Goal: Task Accomplishment & Management: Manage account settings

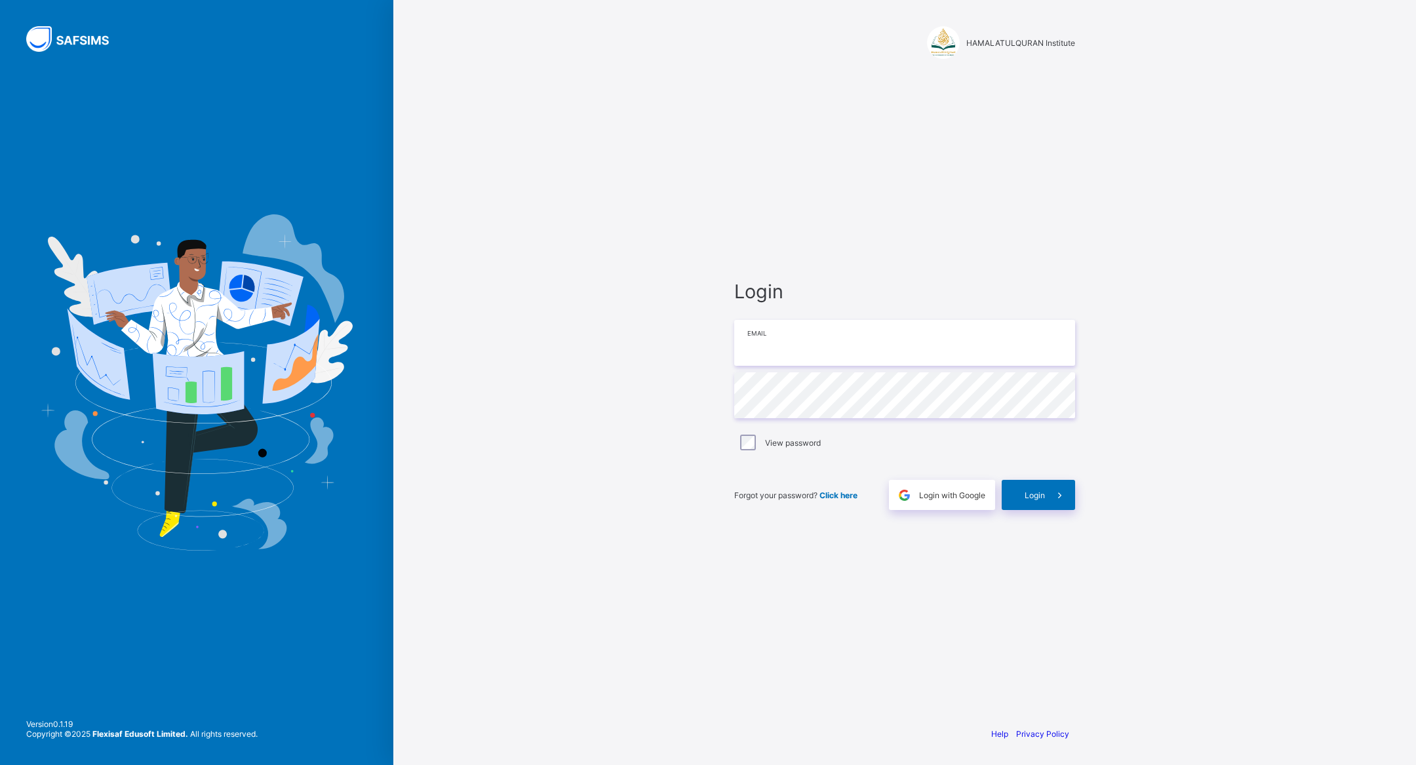
click at [850, 345] on input "email" at bounding box center [904, 343] width 341 height 46
type input "**********"
click at [1046, 503] on span at bounding box center [1060, 495] width 30 height 30
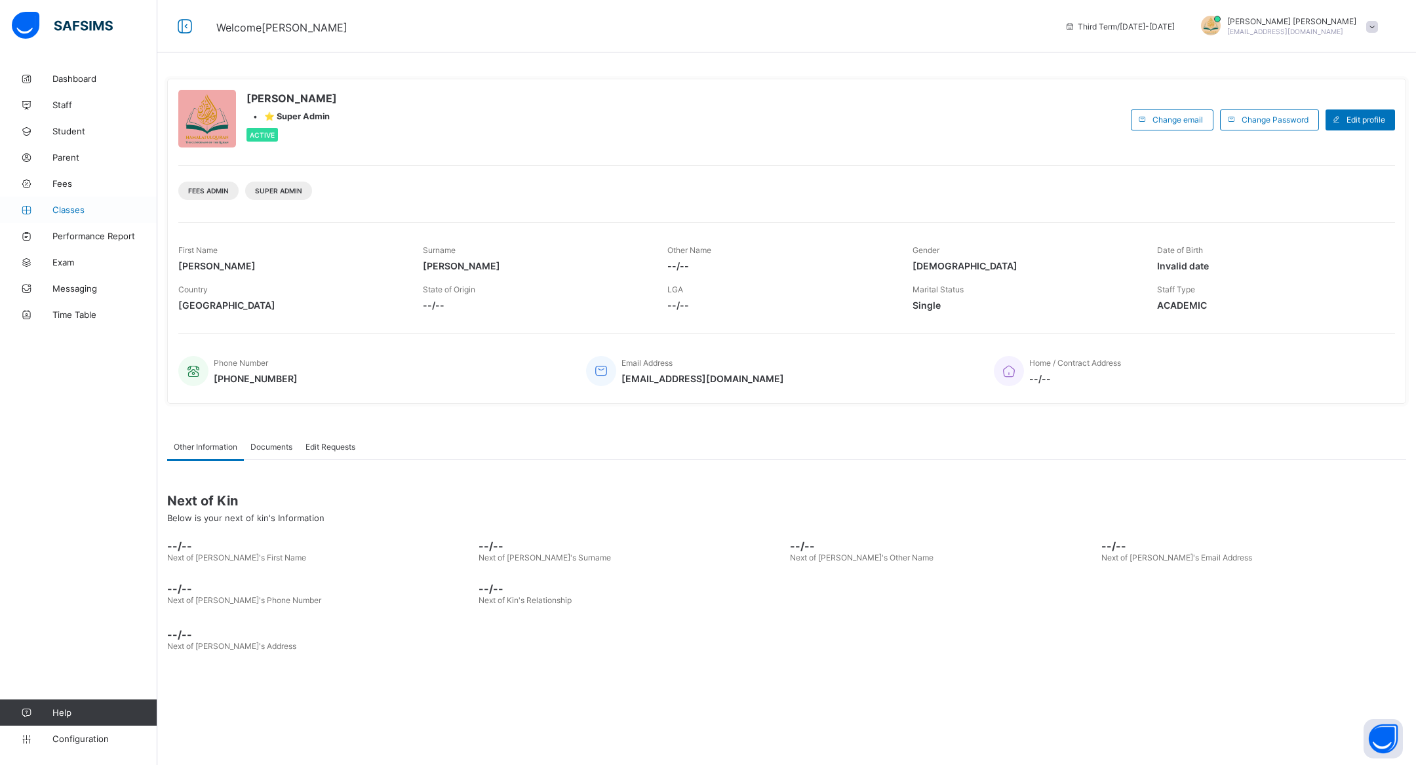
click at [73, 212] on span "Classes" at bounding box center [104, 210] width 105 height 10
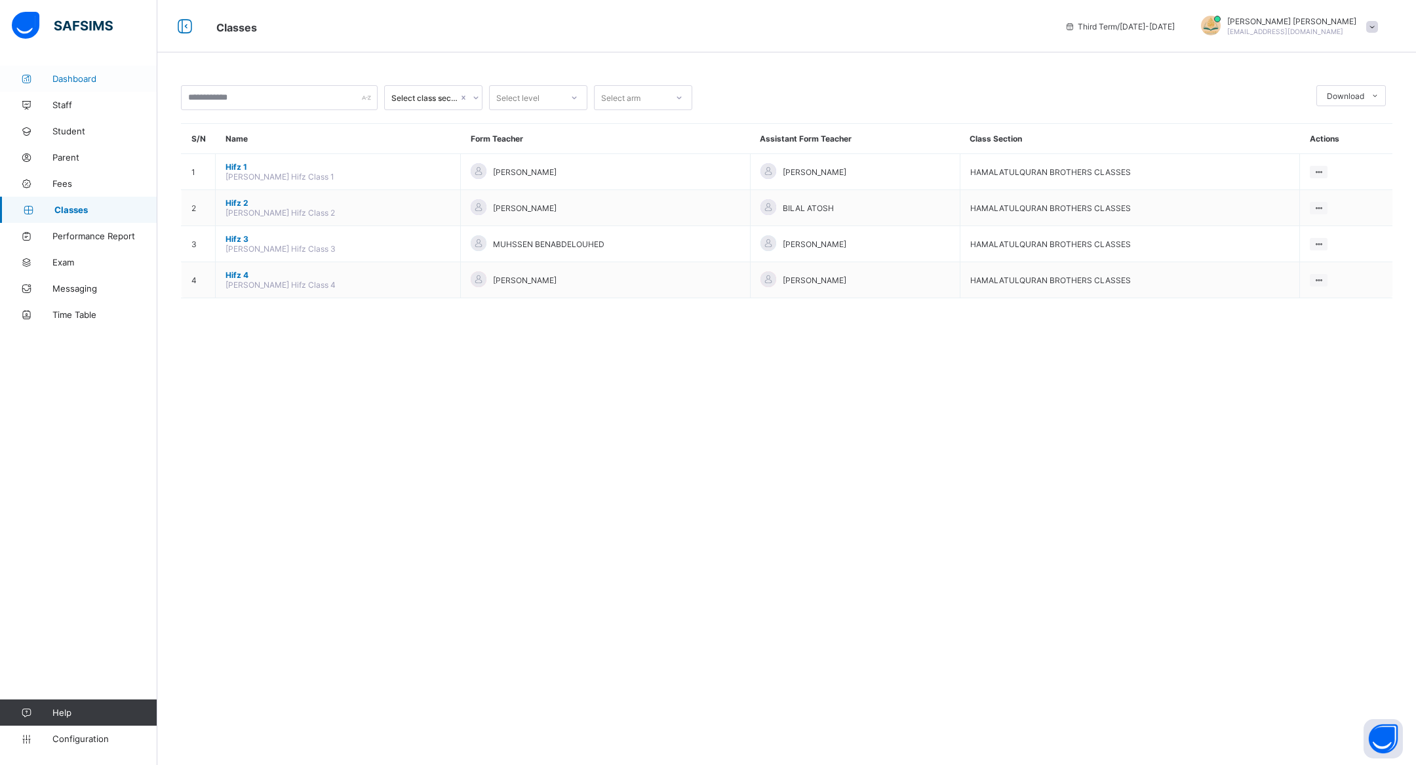
click at [108, 73] on span "Dashboard" at bounding box center [104, 78] width 105 height 10
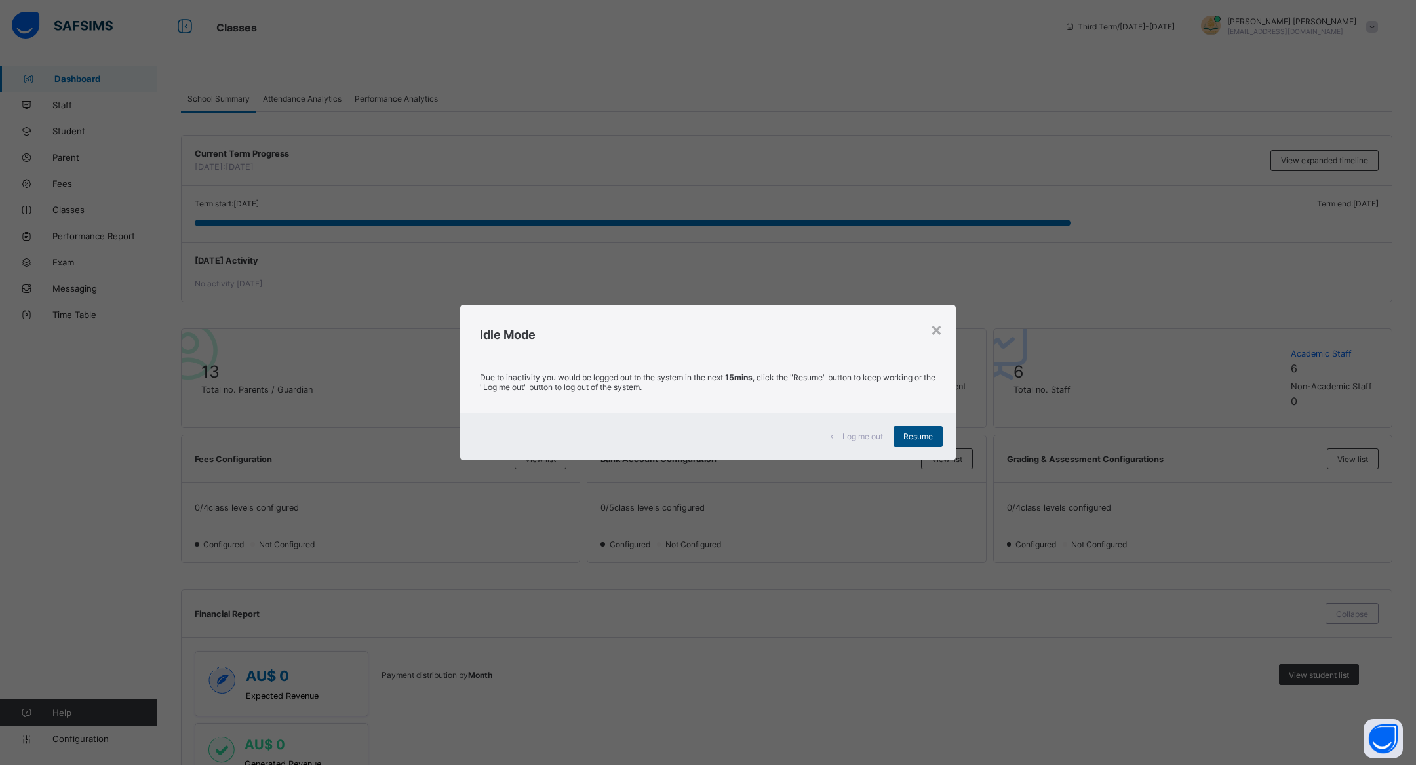
click at [922, 435] on span "Resume" at bounding box center [917, 436] width 29 height 10
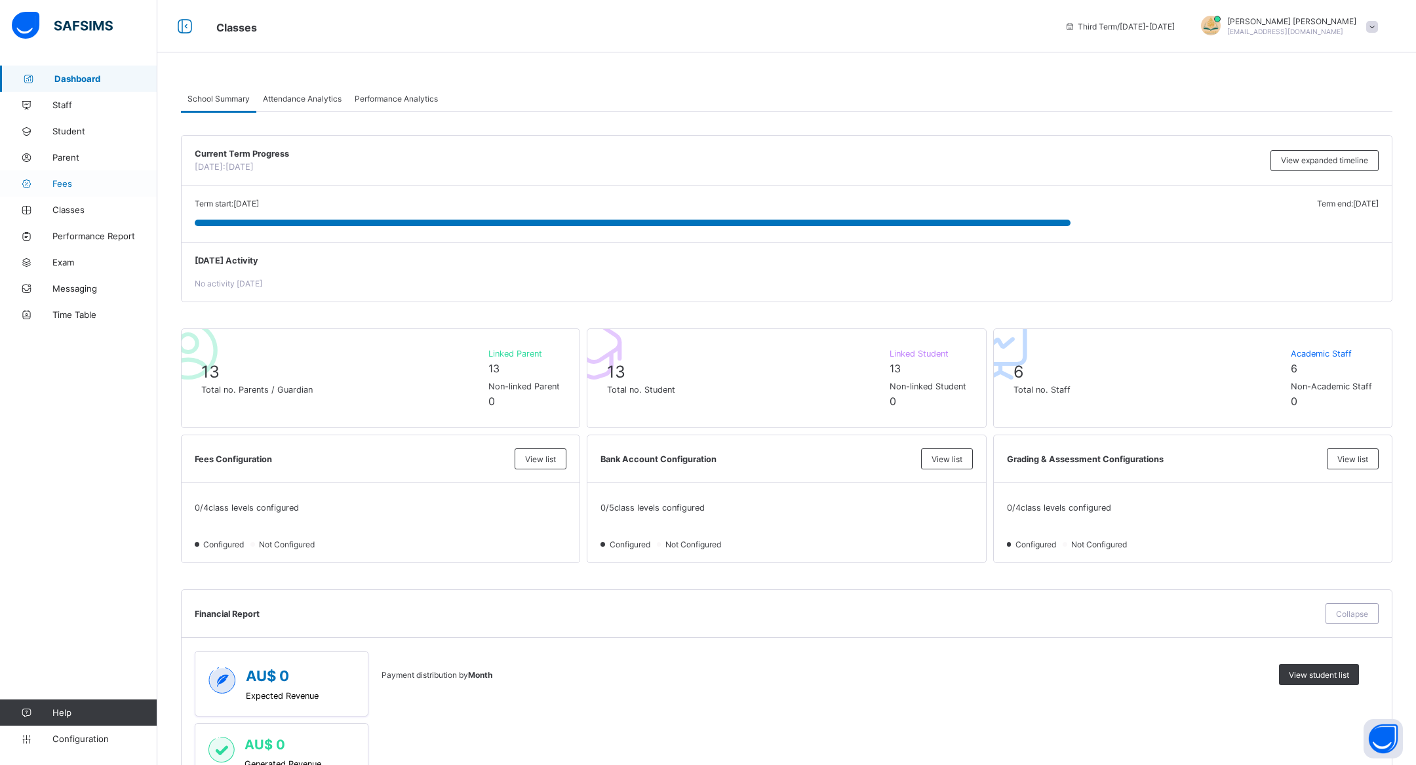
click at [73, 181] on span "Fees" at bounding box center [104, 183] width 105 height 10
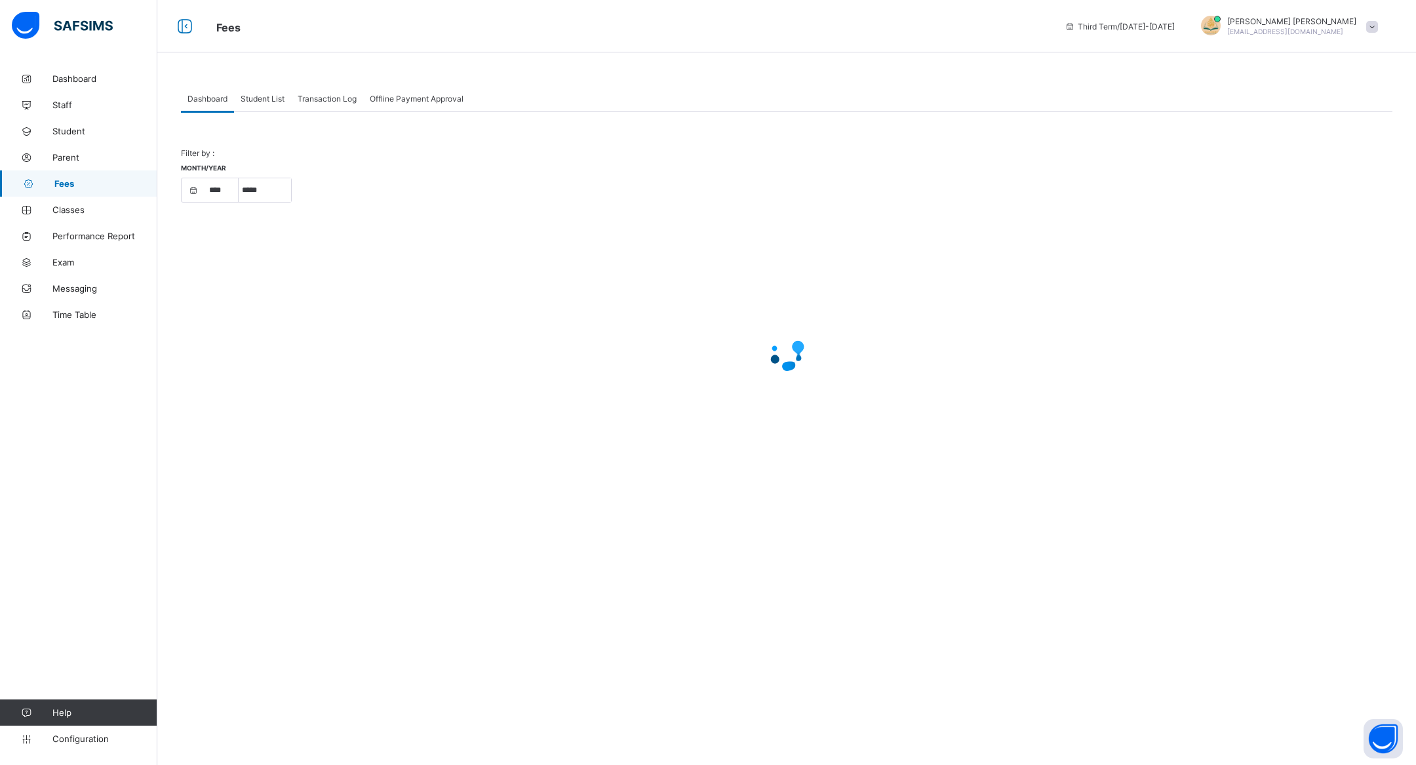
select select "****"
select select "*"
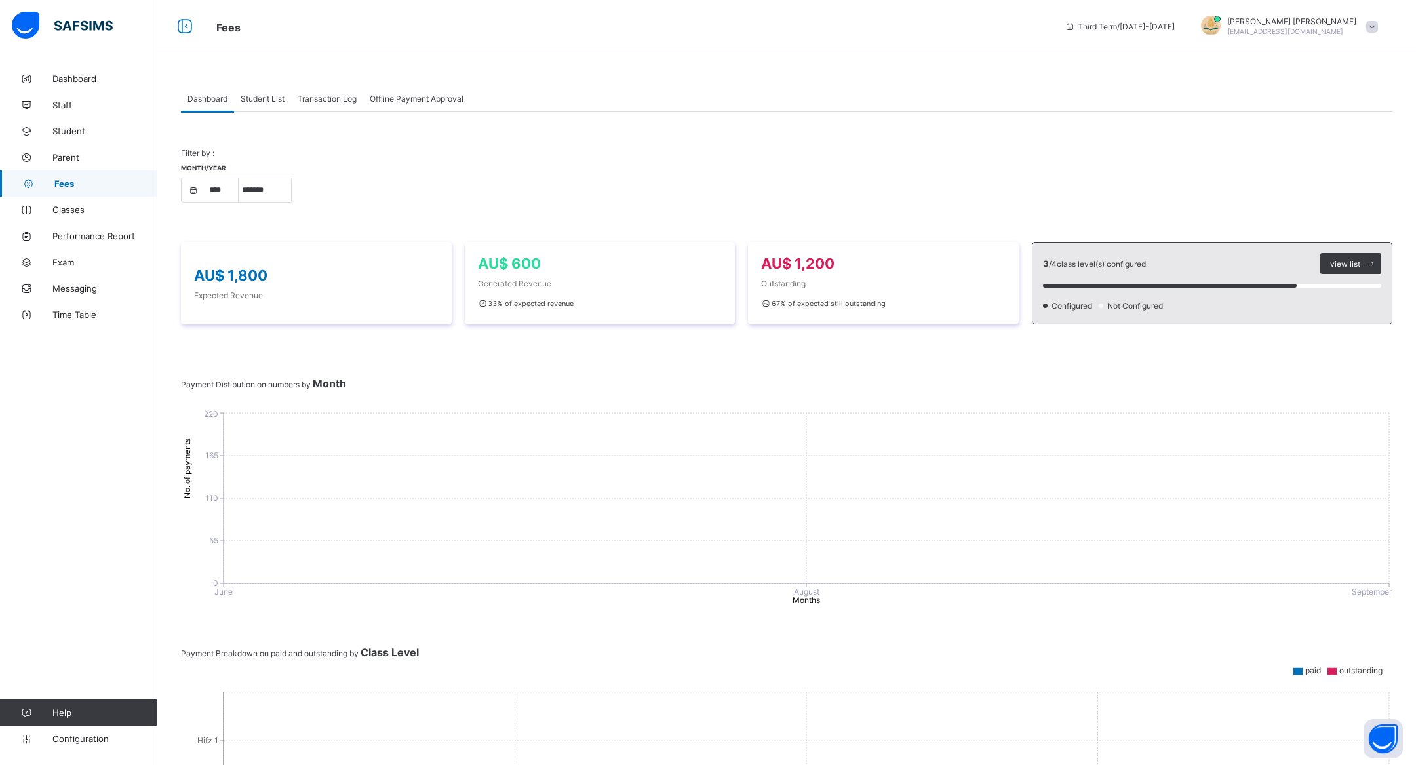
select select "****"
select select "*"
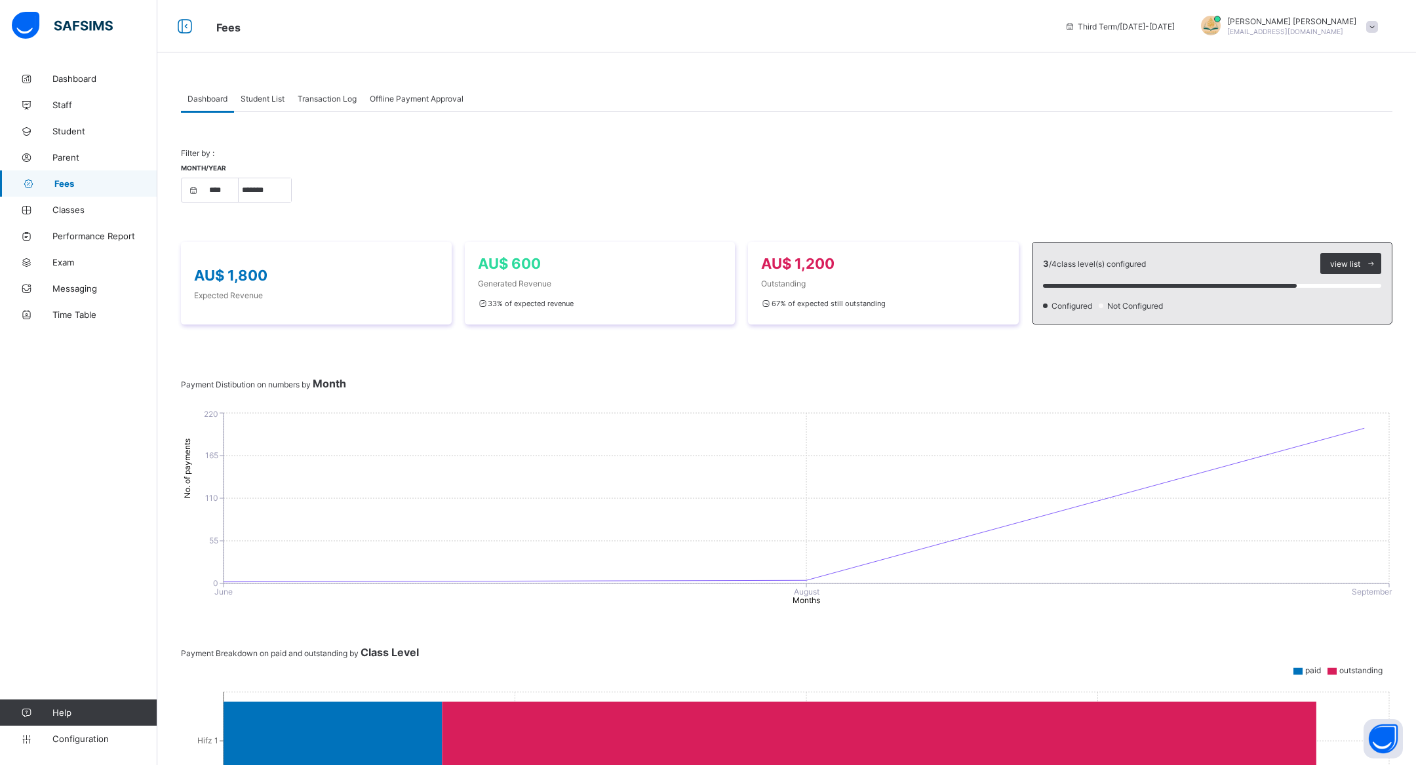
click at [322, 106] on div "Transaction Log" at bounding box center [327, 98] width 72 height 26
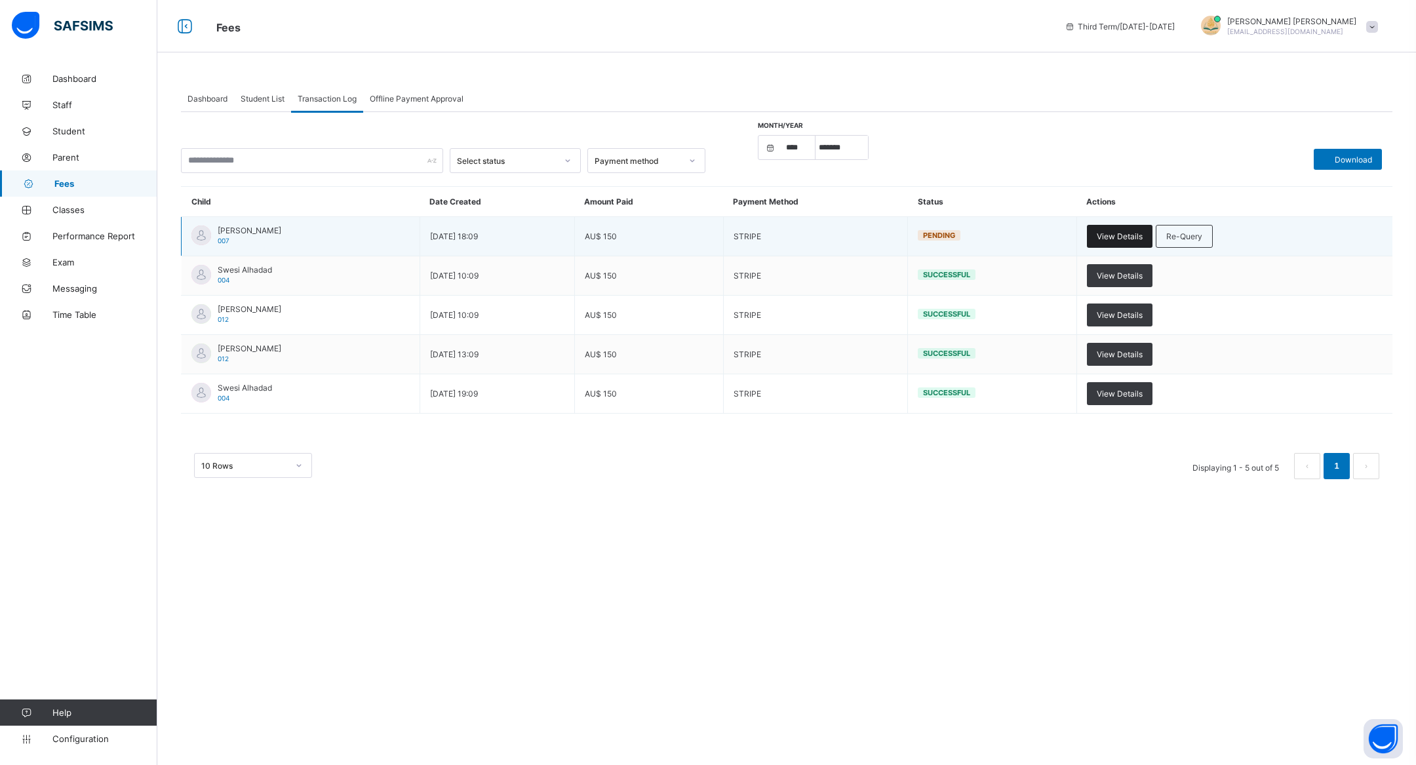
click at [1131, 235] on span "View Details" at bounding box center [1120, 236] width 46 height 10
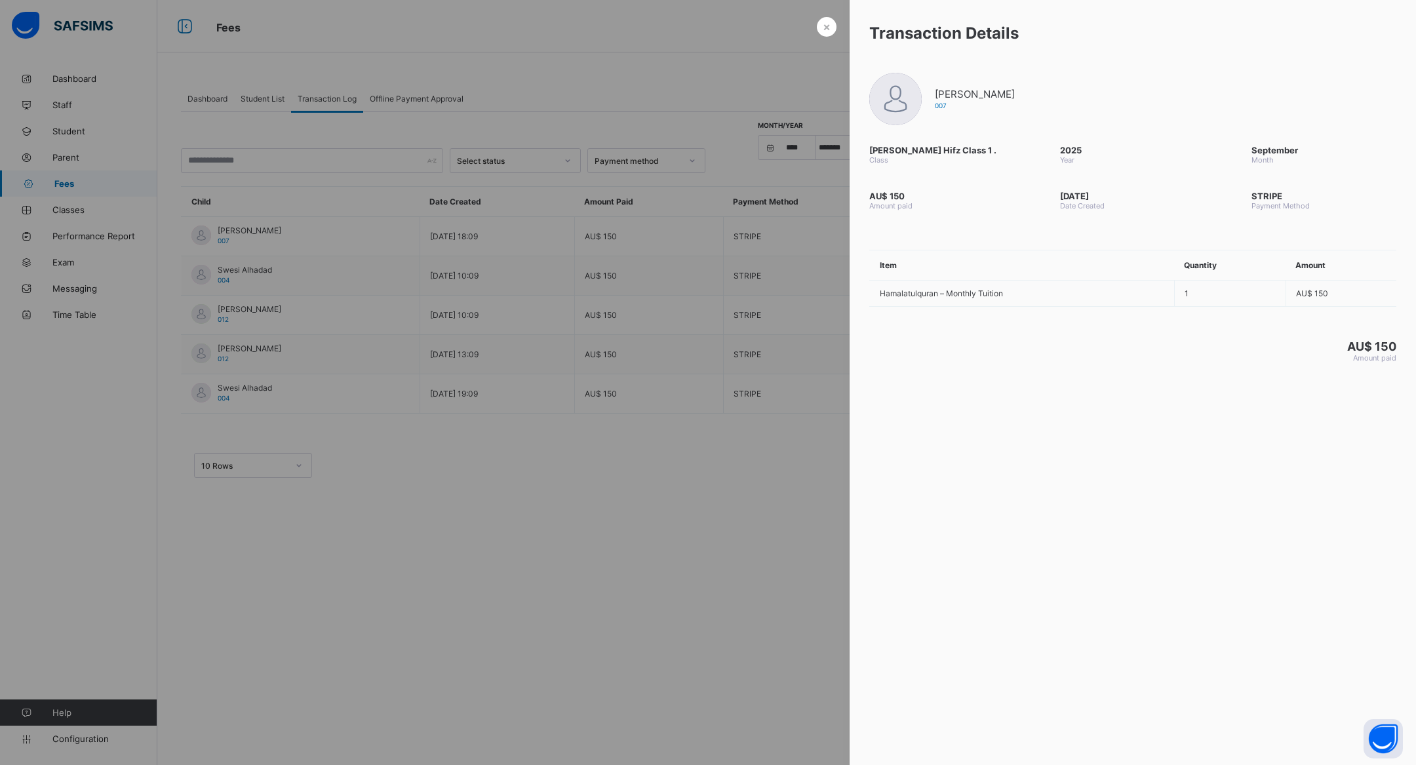
click at [832, 12] on div at bounding box center [708, 382] width 1416 height 765
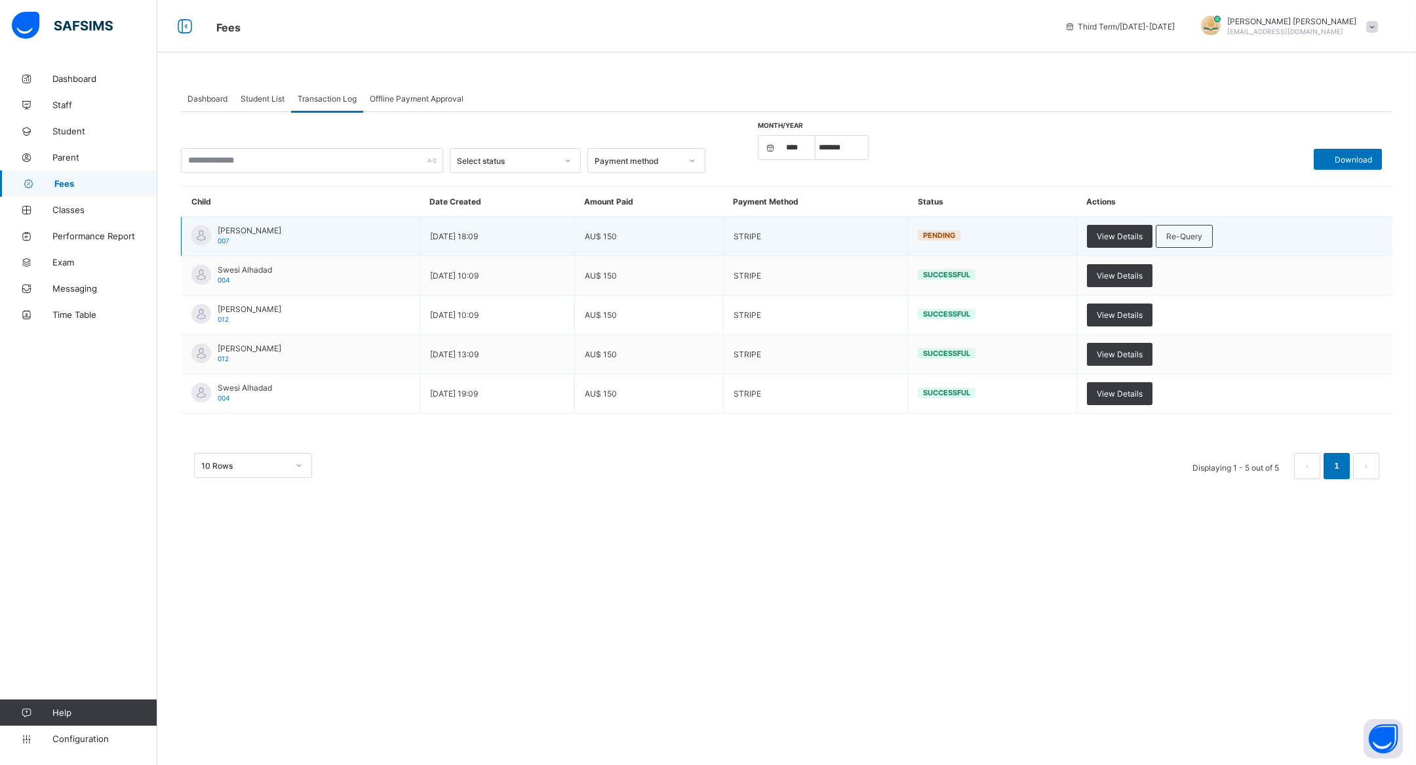
click at [907, 243] on td "STRIPE" at bounding box center [815, 236] width 184 height 39
click at [955, 231] on span "Pending" at bounding box center [939, 235] width 32 height 9
click at [1193, 239] on span "Re-Query" at bounding box center [1184, 236] width 36 height 10
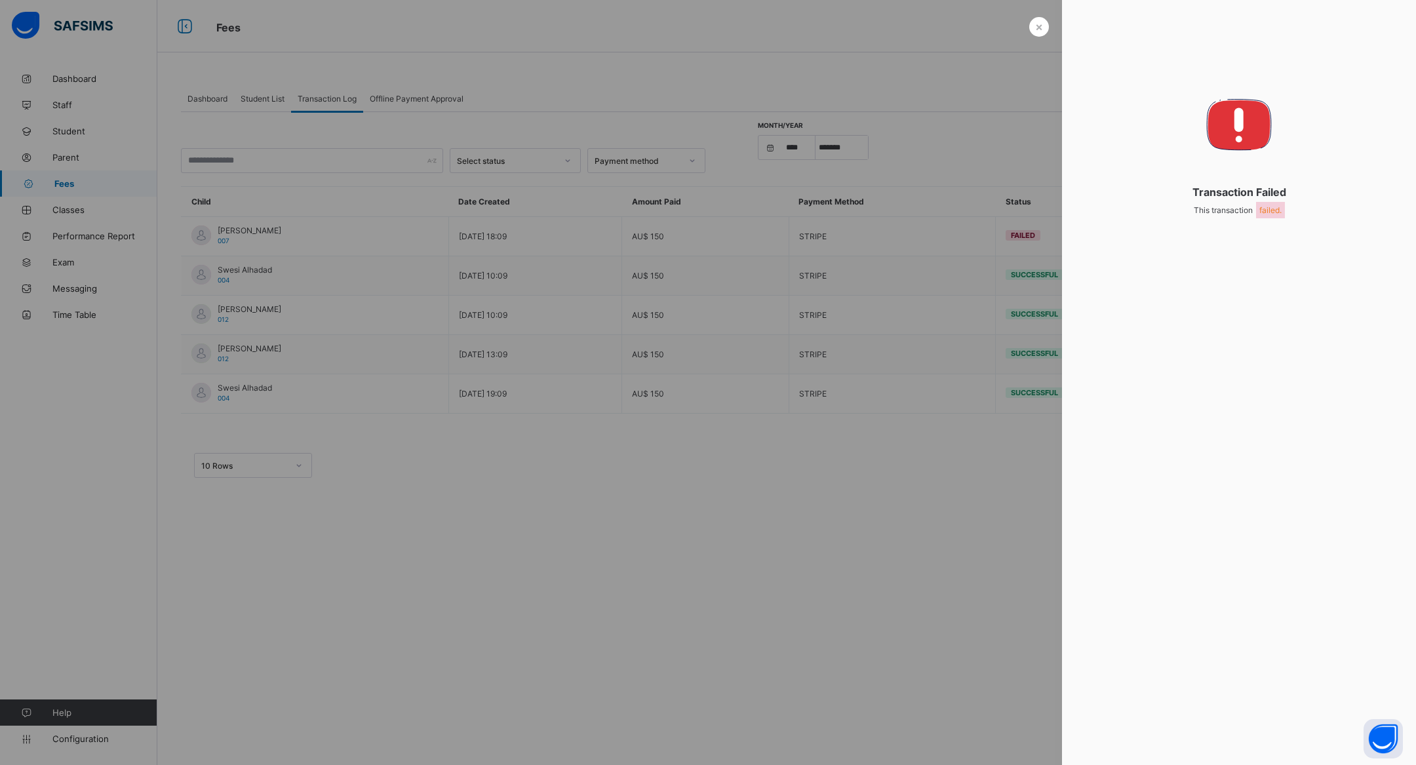
click at [946, 313] on div at bounding box center [708, 382] width 1416 height 765
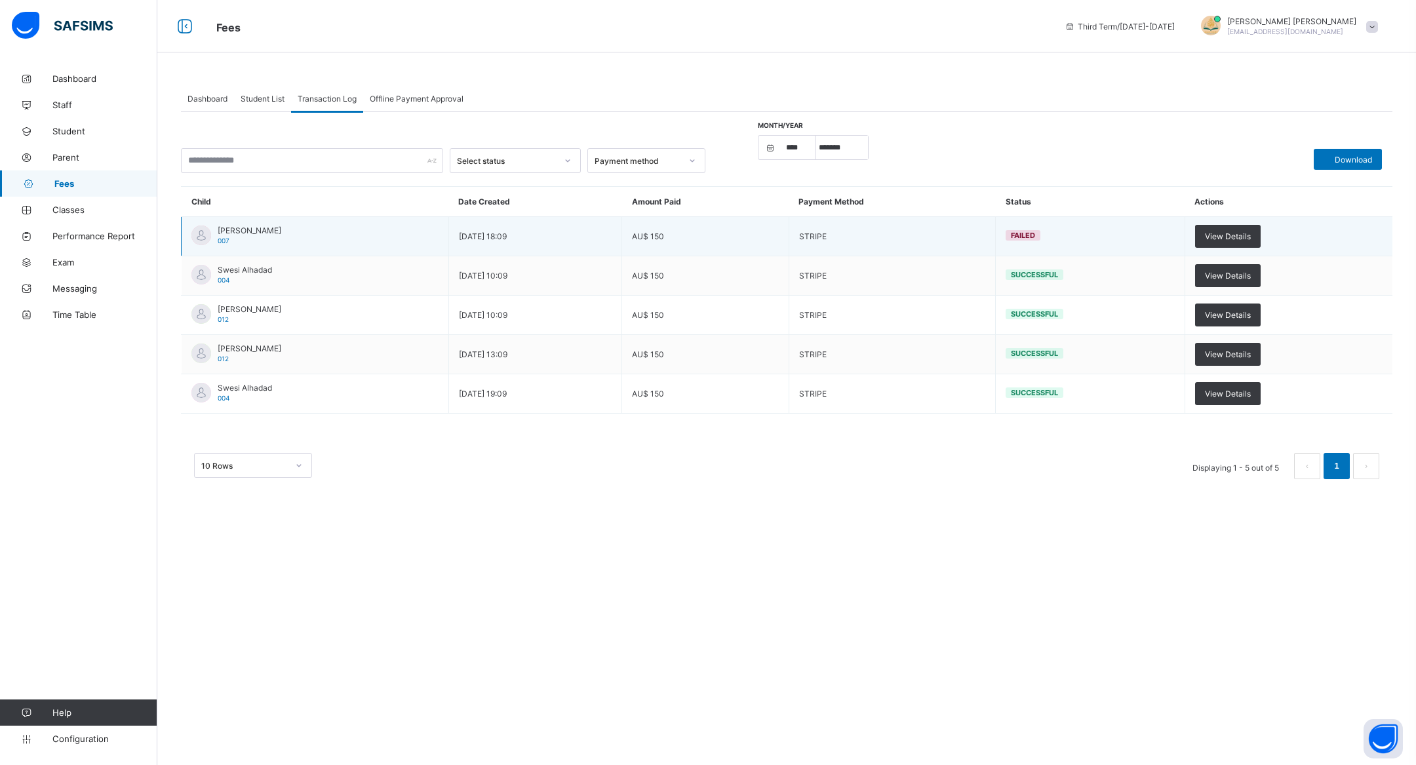
click at [327, 233] on td "[PERSON_NAME] 007" at bounding box center [315, 236] width 267 height 39
click at [1230, 224] on td "View Details" at bounding box center [1288, 236] width 208 height 39
click at [1228, 239] on span "View Details" at bounding box center [1228, 236] width 46 height 10
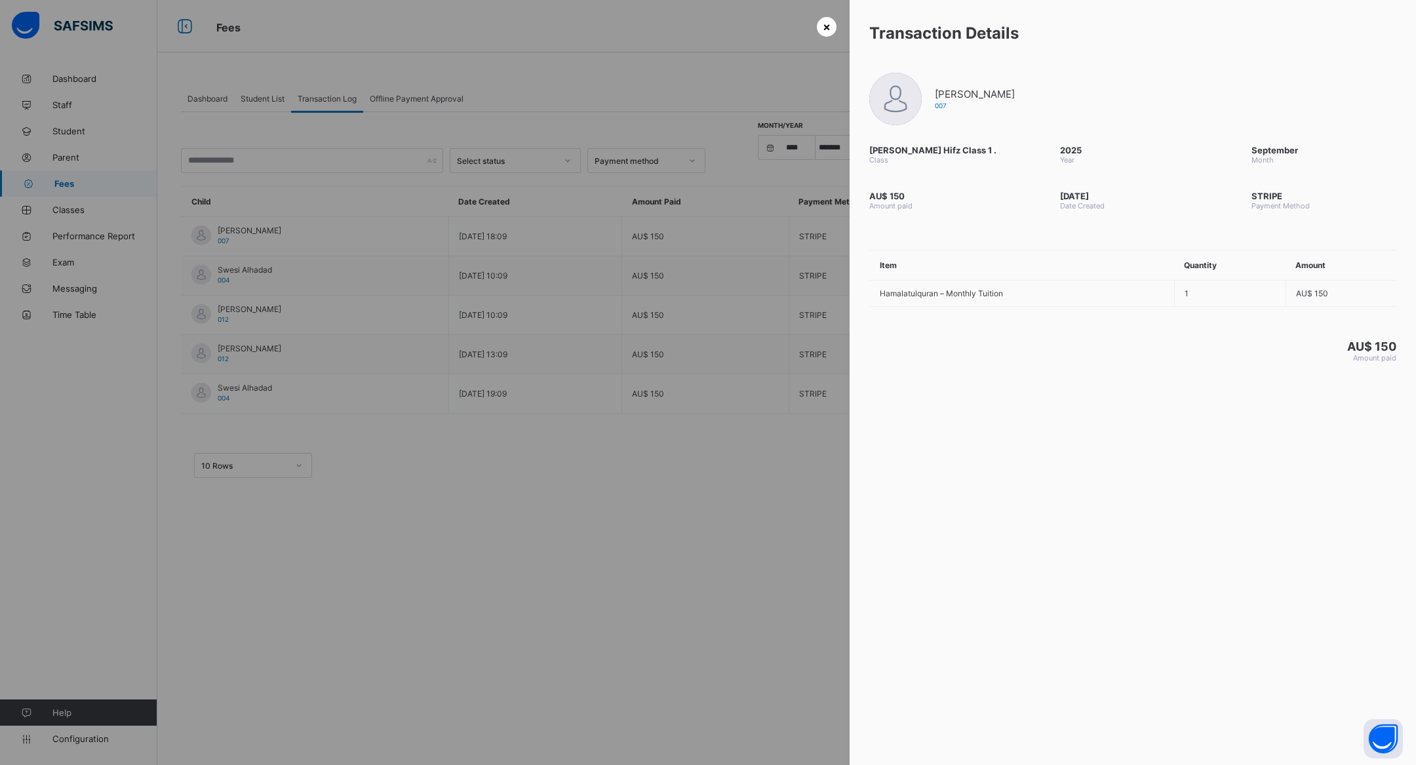
click at [826, 24] on span "×" at bounding box center [827, 27] width 8 height 14
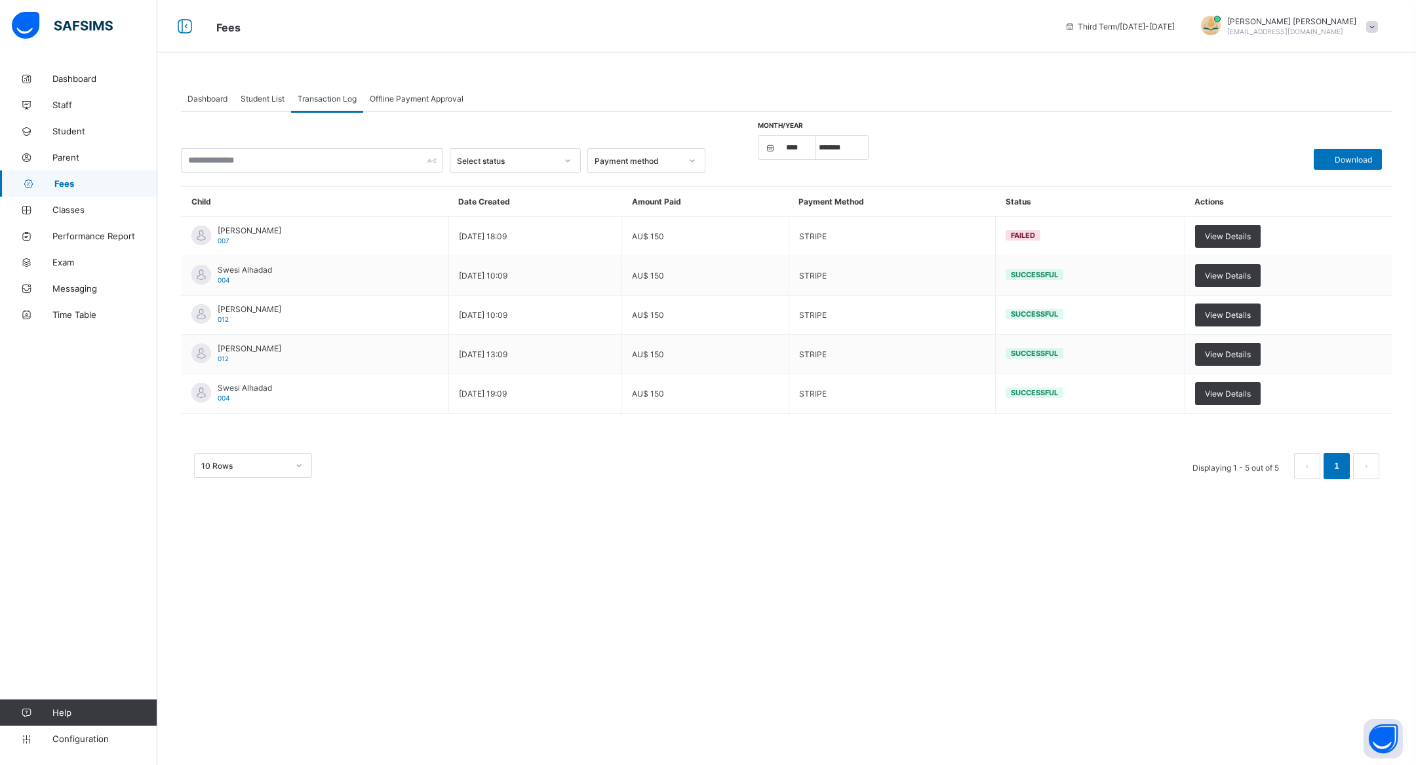
click at [248, 107] on div "Student List" at bounding box center [262, 98] width 57 height 26
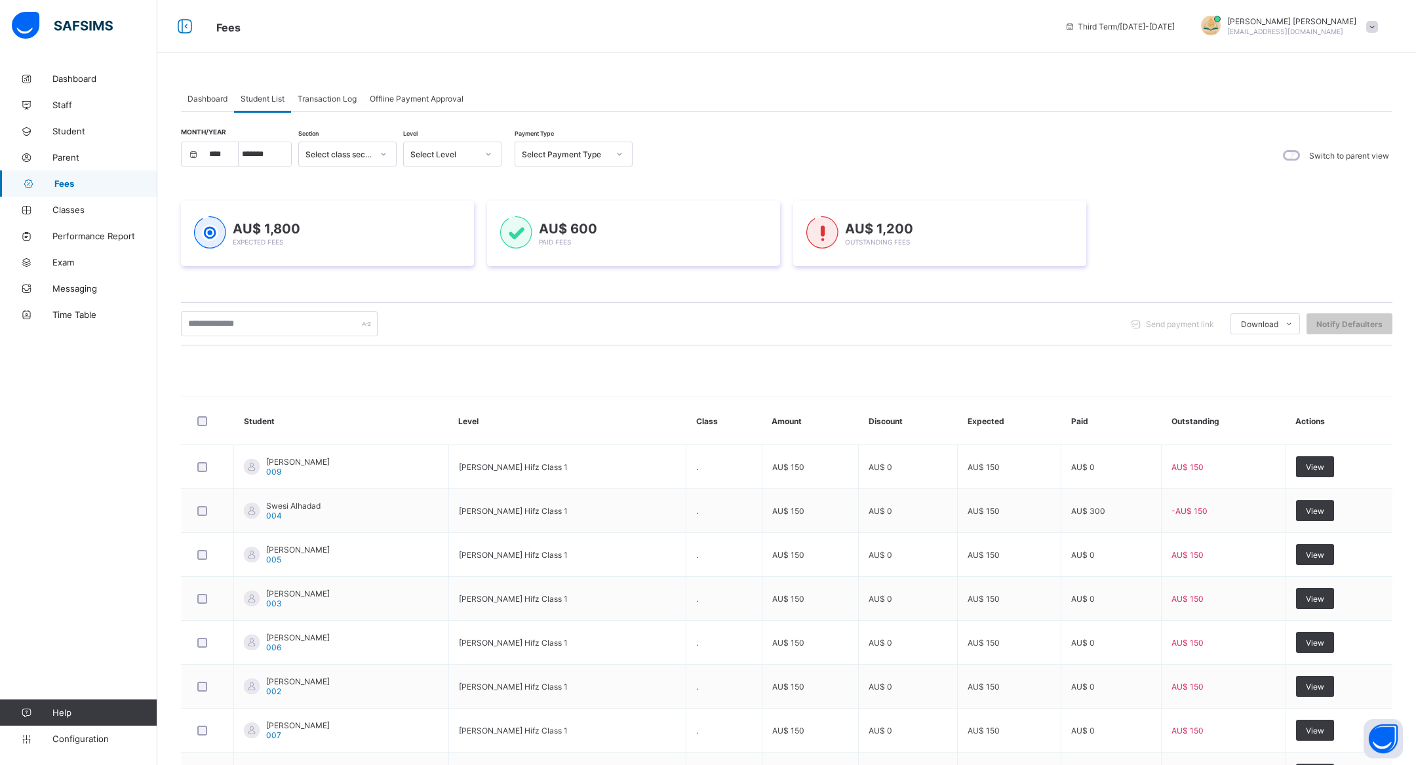
click at [216, 102] on span "Dashboard" at bounding box center [207, 99] width 40 height 10
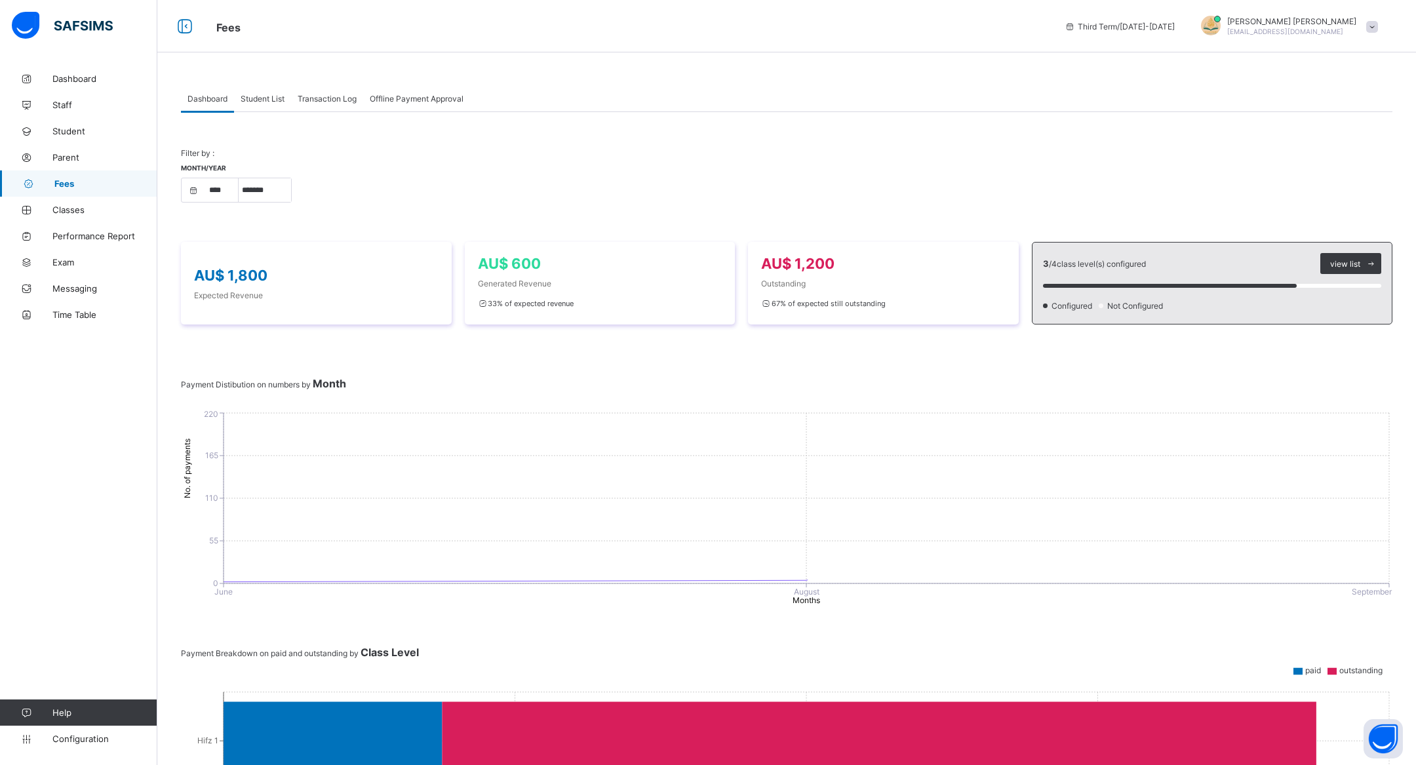
click at [250, 94] on span "Student List" at bounding box center [263, 99] width 44 height 10
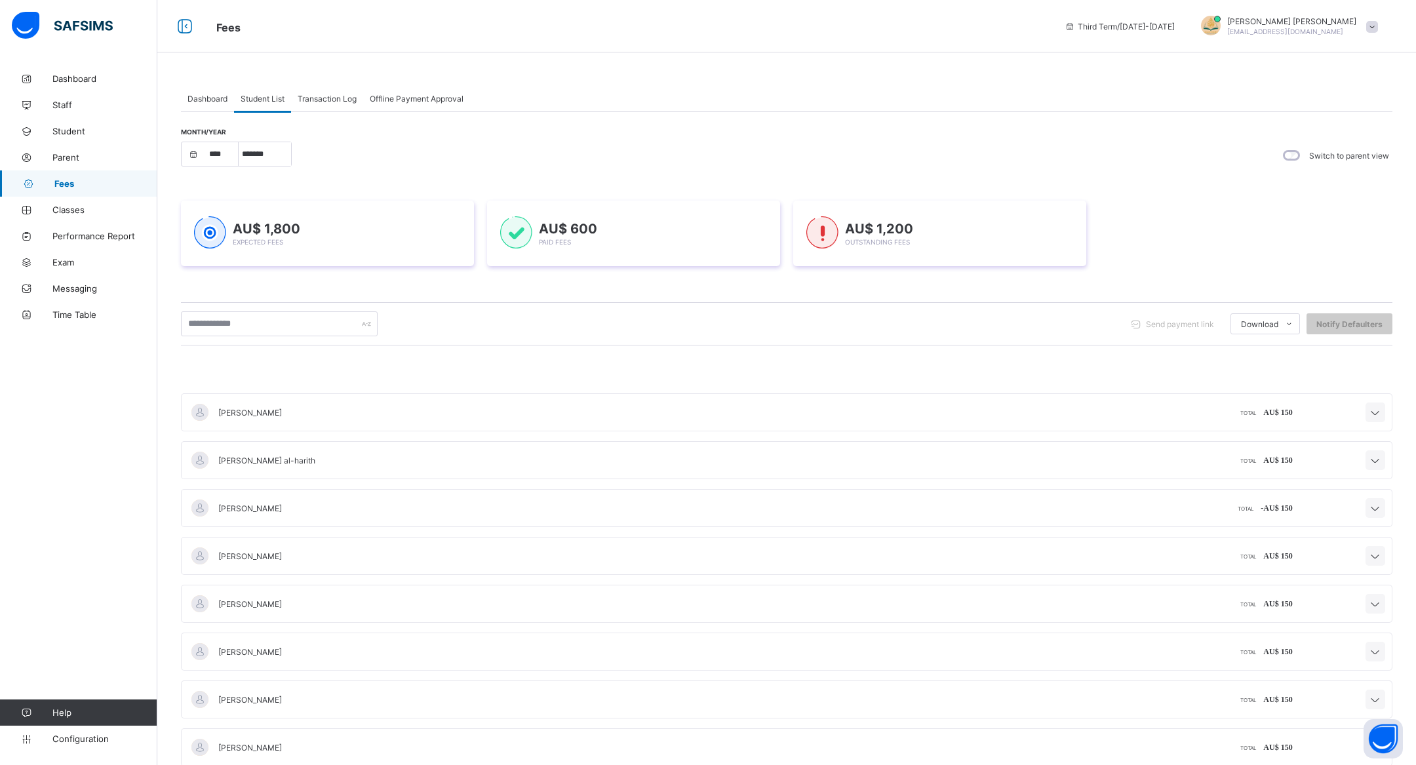
scroll to position [218, 0]
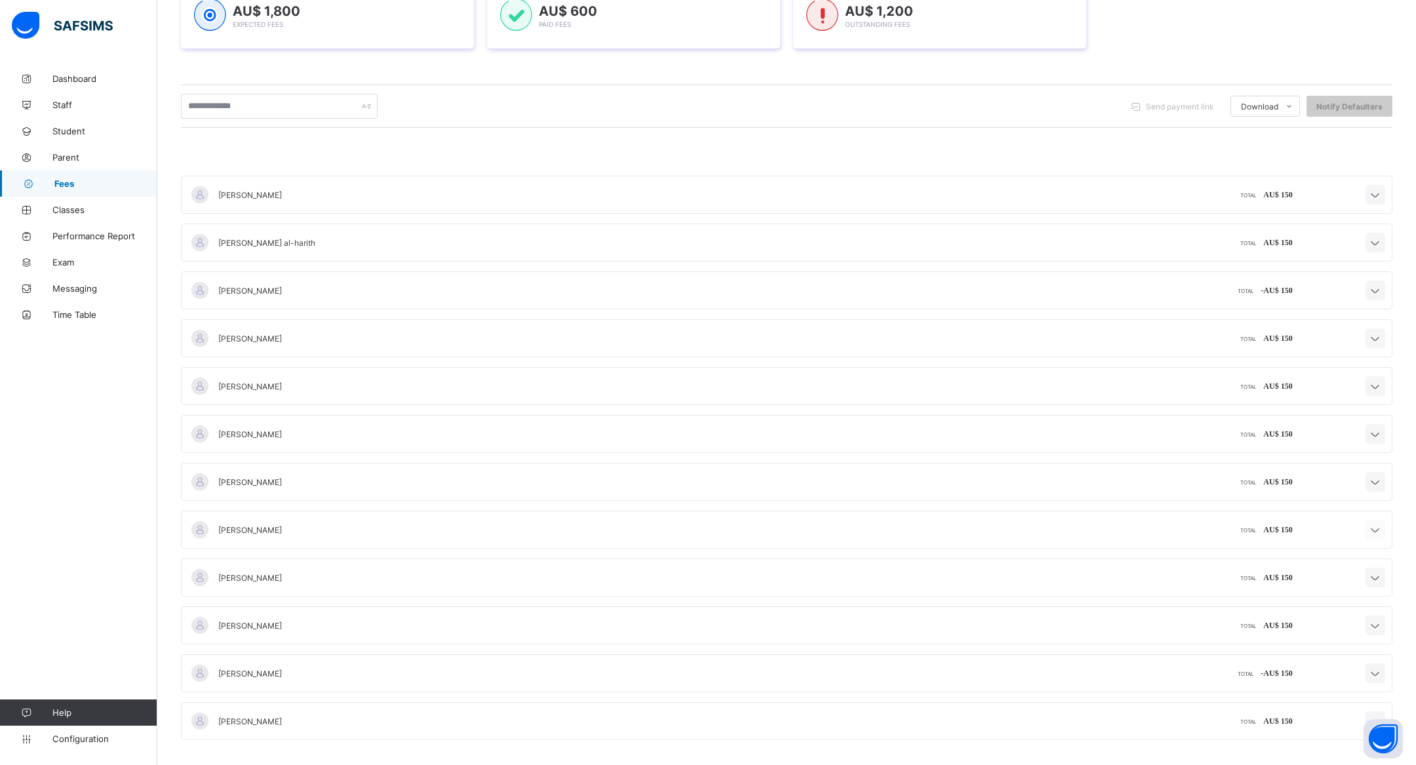
click at [1368, 528] on icon at bounding box center [1375, 530] width 16 height 13
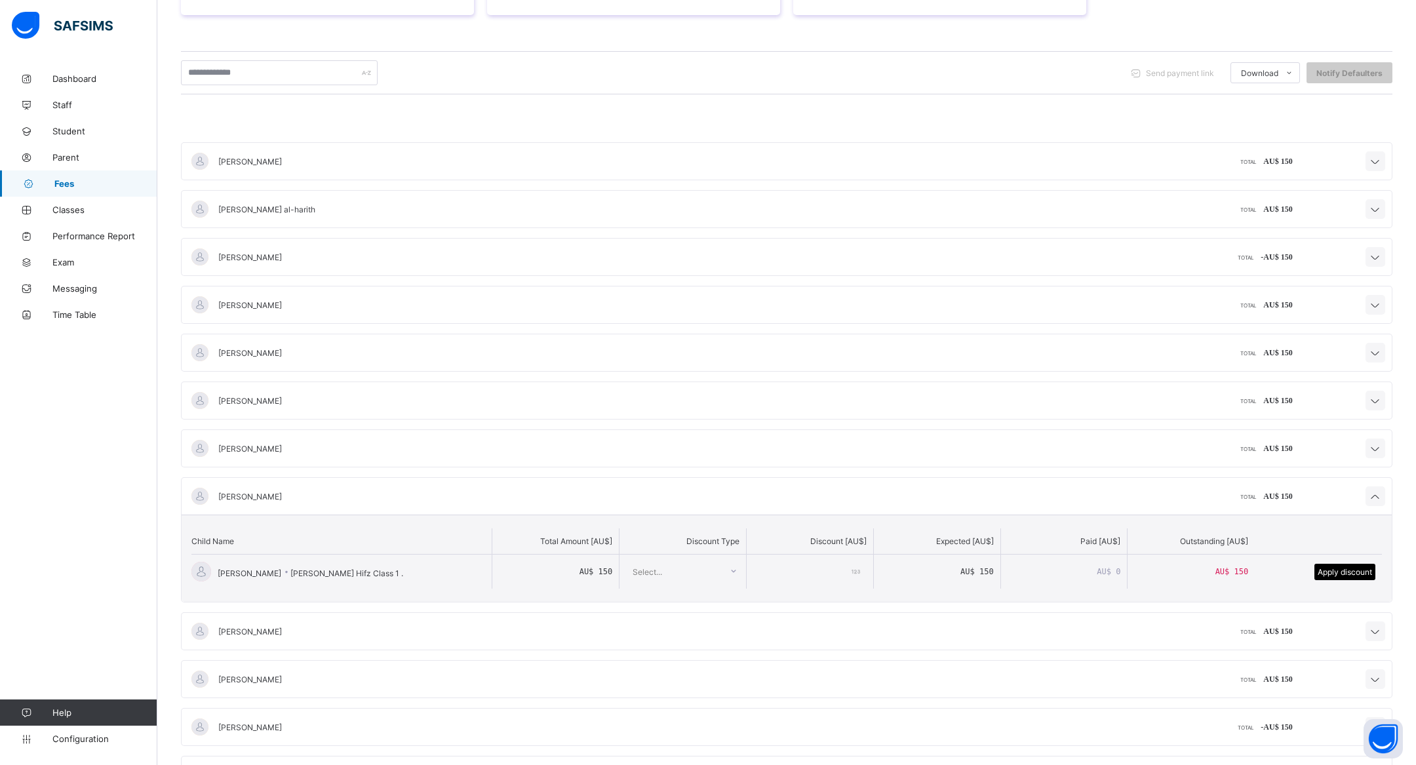
scroll to position [258, 0]
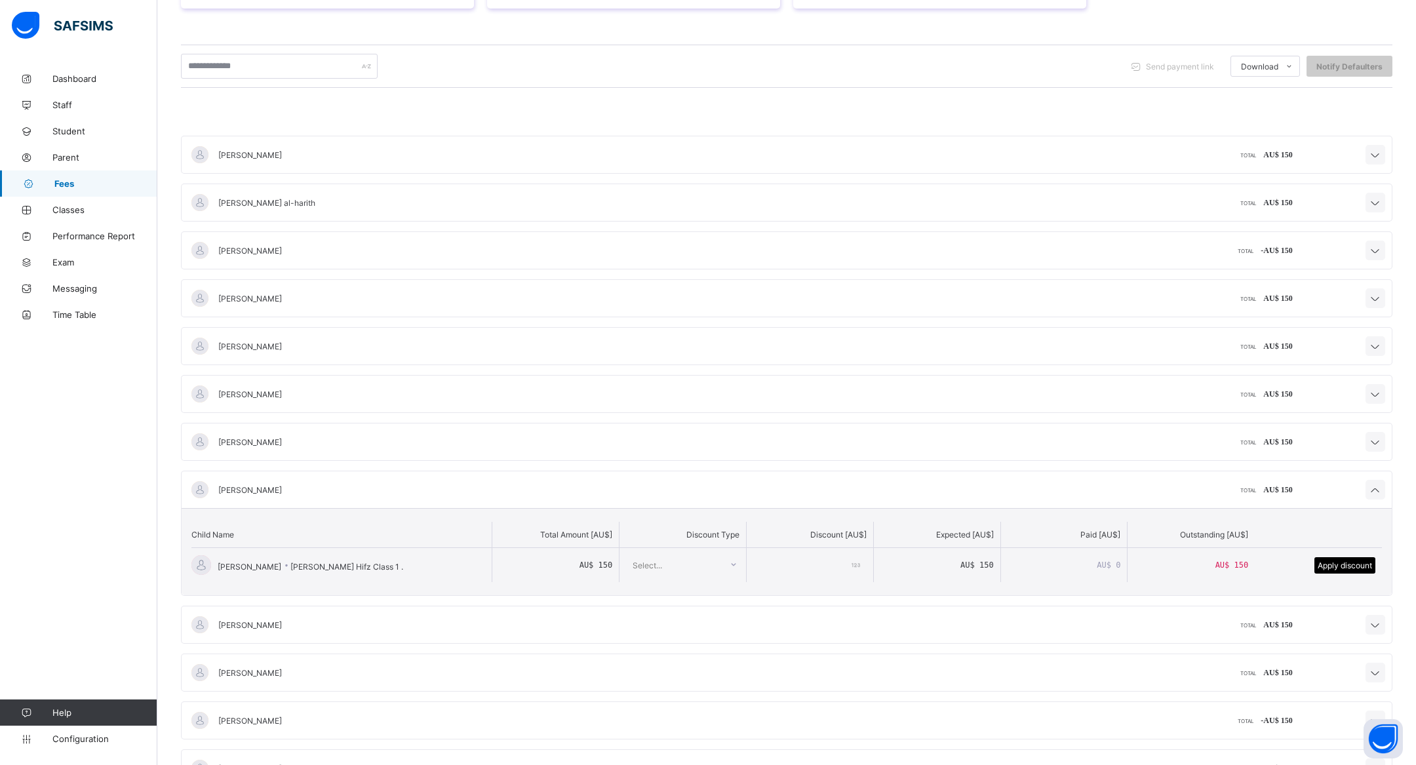
click at [1165, 484] on div "TOTAL AU$ 150" at bounding box center [1061, 489] width 462 height 10
click at [1373, 486] on icon at bounding box center [1375, 490] width 16 height 13
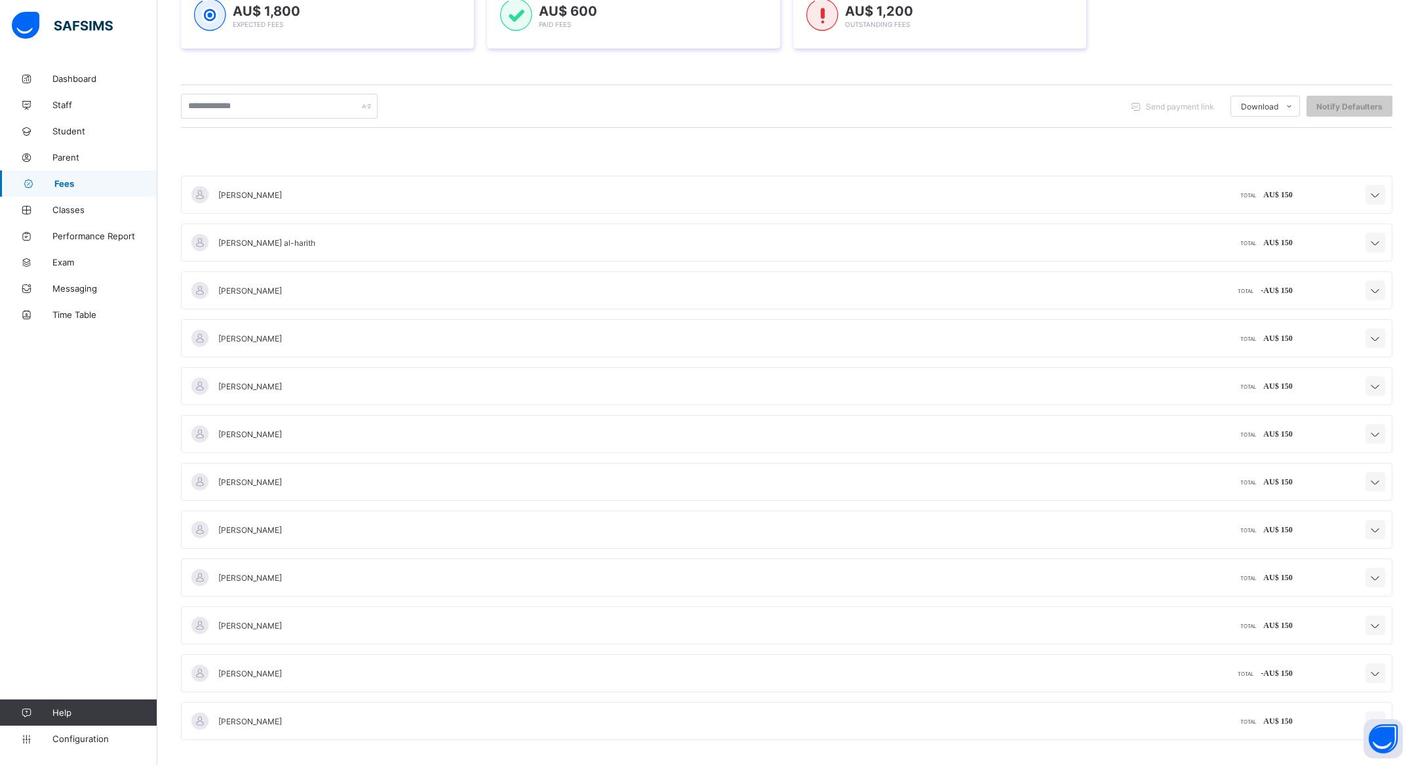
scroll to position [0, 0]
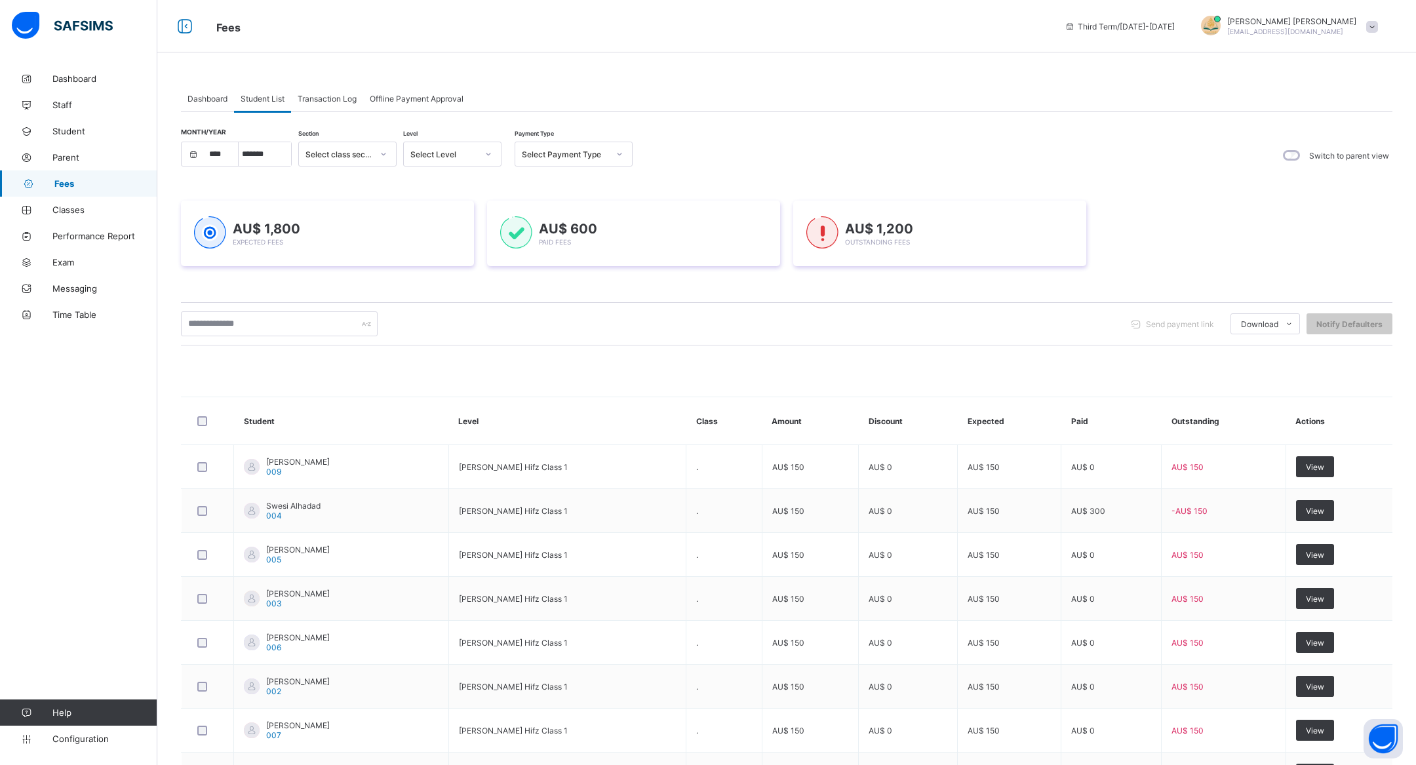
click at [428, 102] on span "Offline Payment Approval" at bounding box center [417, 99] width 94 height 10
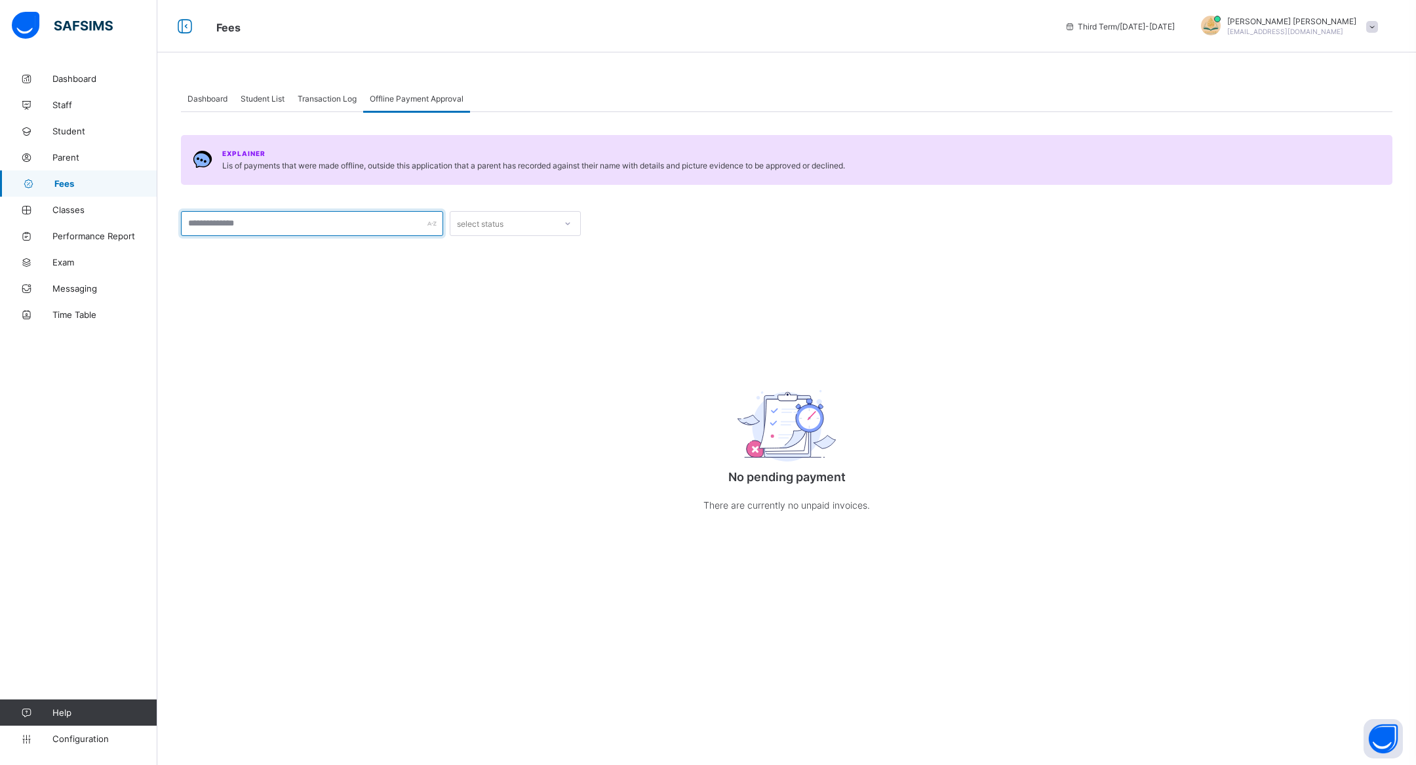
click at [319, 218] on input "text" at bounding box center [312, 223] width 262 height 25
click at [536, 223] on div "select status" at bounding box center [502, 223] width 105 height 18
click at [499, 256] on div "APPROVED" at bounding box center [515, 252] width 130 height 20
click at [401, 225] on input "text" at bounding box center [312, 223] width 262 height 25
click at [480, 225] on div "APPROVED" at bounding box center [507, 224] width 100 height 10
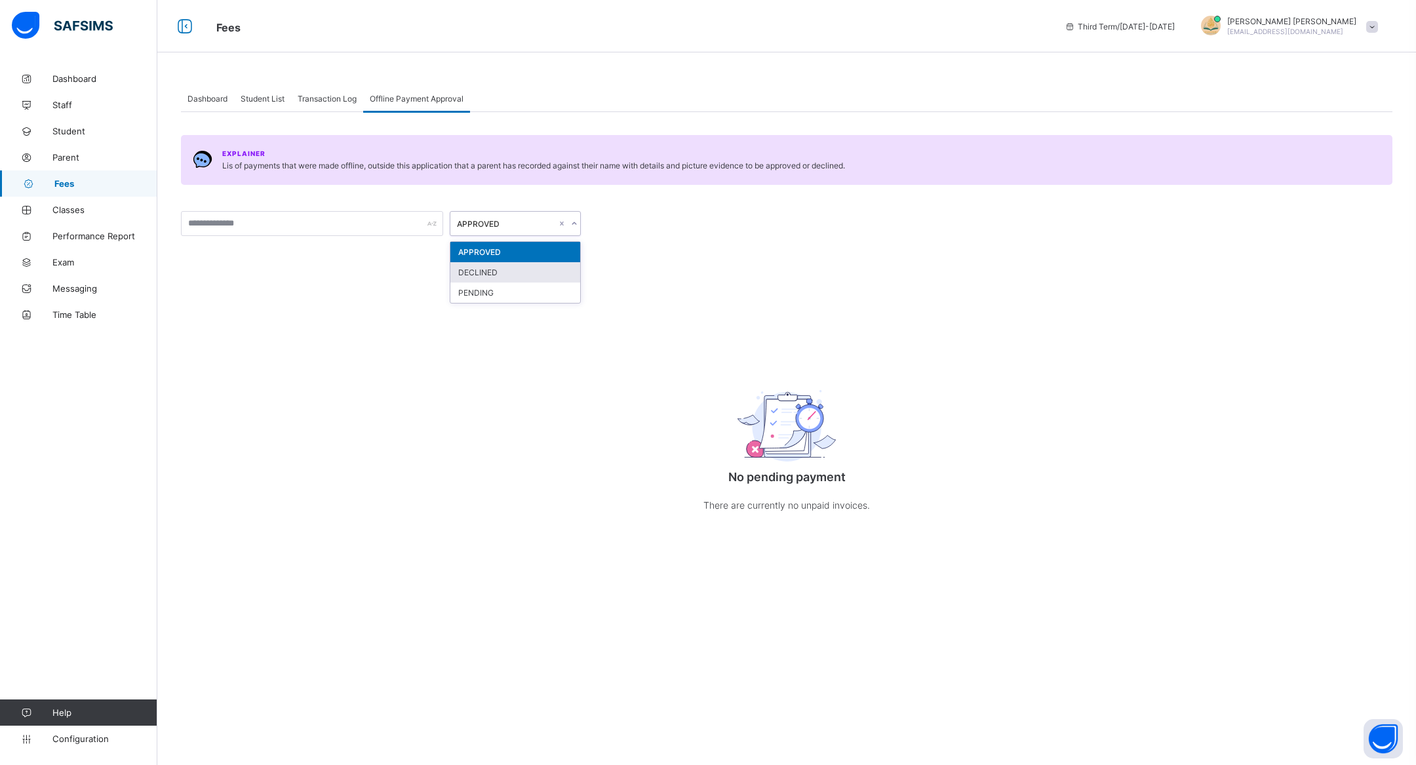
click at [402, 279] on div "Explainer Lis of payments that were made offline, outside this application that…" at bounding box center [786, 325] width 1211 height 427
click at [454, 238] on div "Explainer Lis of payments that were made offline, outside this application that…" at bounding box center [786, 325] width 1211 height 427
click at [480, 222] on div "APPROVED" at bounding box center [507, 224] width 100 height 10
click at [367, 254] on div "Explainer Lis of payments that were made offline, outside this application that…" at bounding box center [786, 325] width 1211 height 427
click at [338, 106] on div "Transaction Log" at bounding box center [327, 98] width 72 height 26
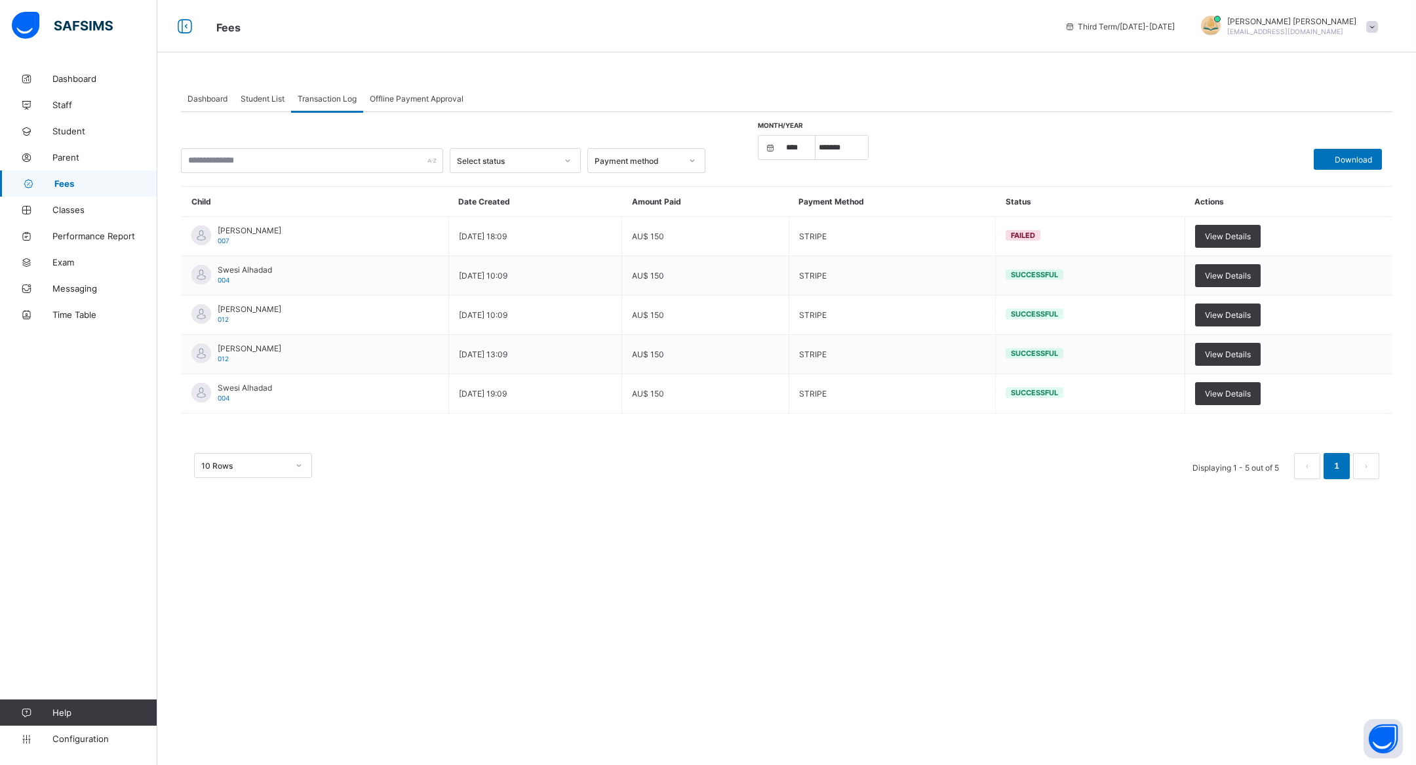
click at [391, 114] on div "Select status Payment method month/year **** **** **** ***** ******* ******** *…" at bounding box center [786, 302] width 1211 height 380
click at [391, 94] on span "Offline Payment Approval" at bounding box center [417, 99] width 94 height 10
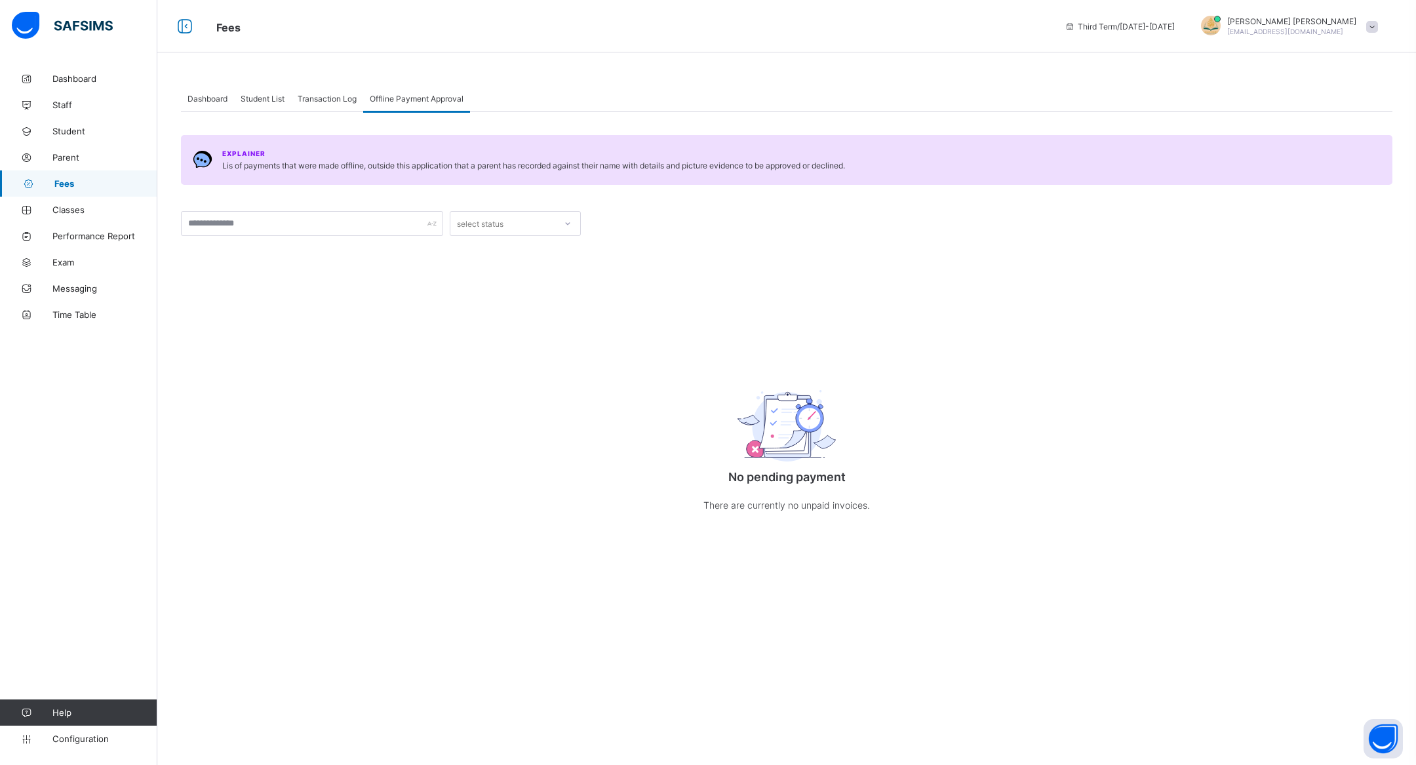
click at [270, 96] on span "Student List" at bounding box center [263, 99] width 44 height 10
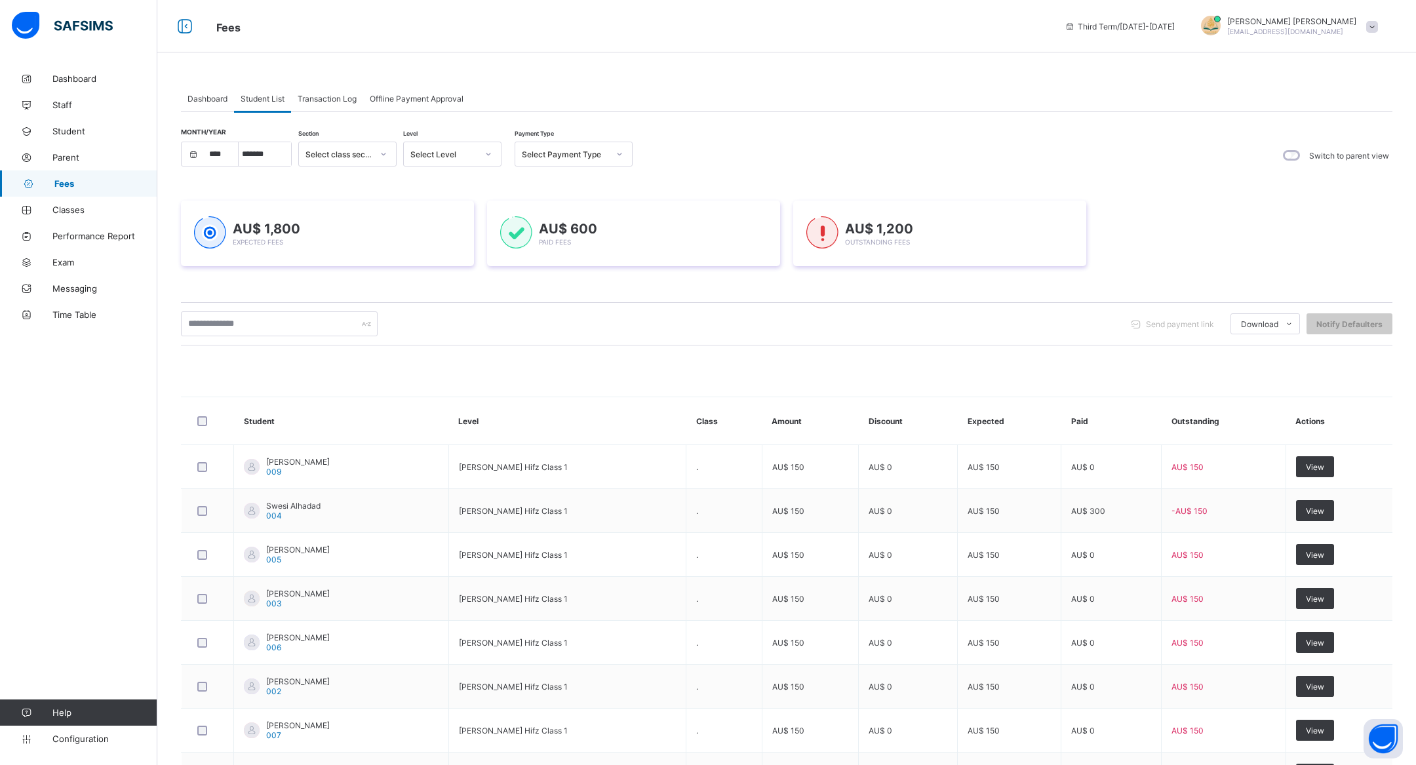
click at [1221, 29] on div at bounding box center [1211, 26] width 20 height 20
click at [1327, 105] on span "Profile" at bounding box center [1335, 103] width 87 height 15
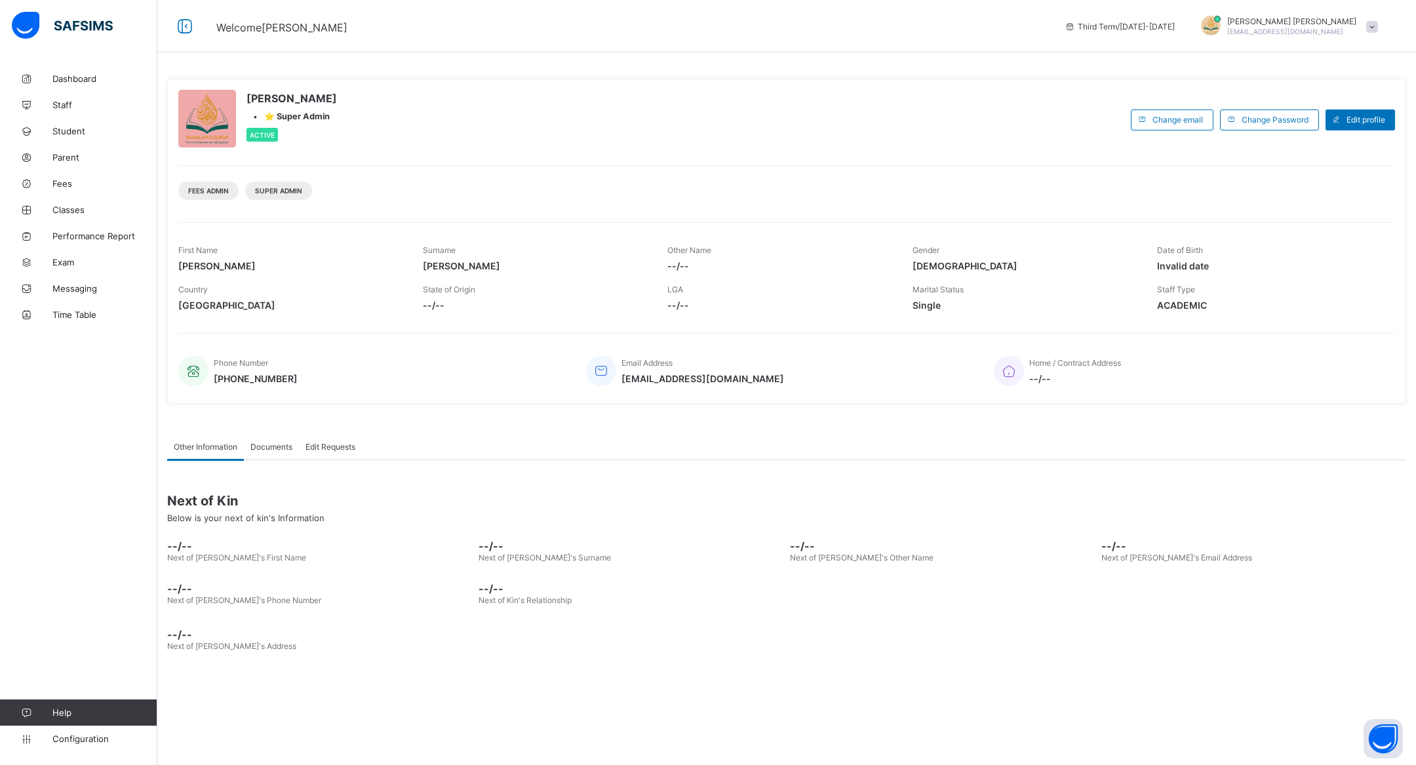
click at [216, 123] on div at bounding box center [207, 119] width 58 height 58
drag, startPoint x: 208, startPoint y: 112, endPoint x: 283, endPoint y: 110, distance: 74.1
click at [284, 110] on div "[PERSON_NAME] • ⭐ Super Admin Active" at bounding box center [651, 120] width 946 height 60
click at [206, 133] on div at bounding box center [207, 119] width 58 height 58
click at [106, 84] on link "Dashboard" at bounding box center [78, 79] width 157 height 26
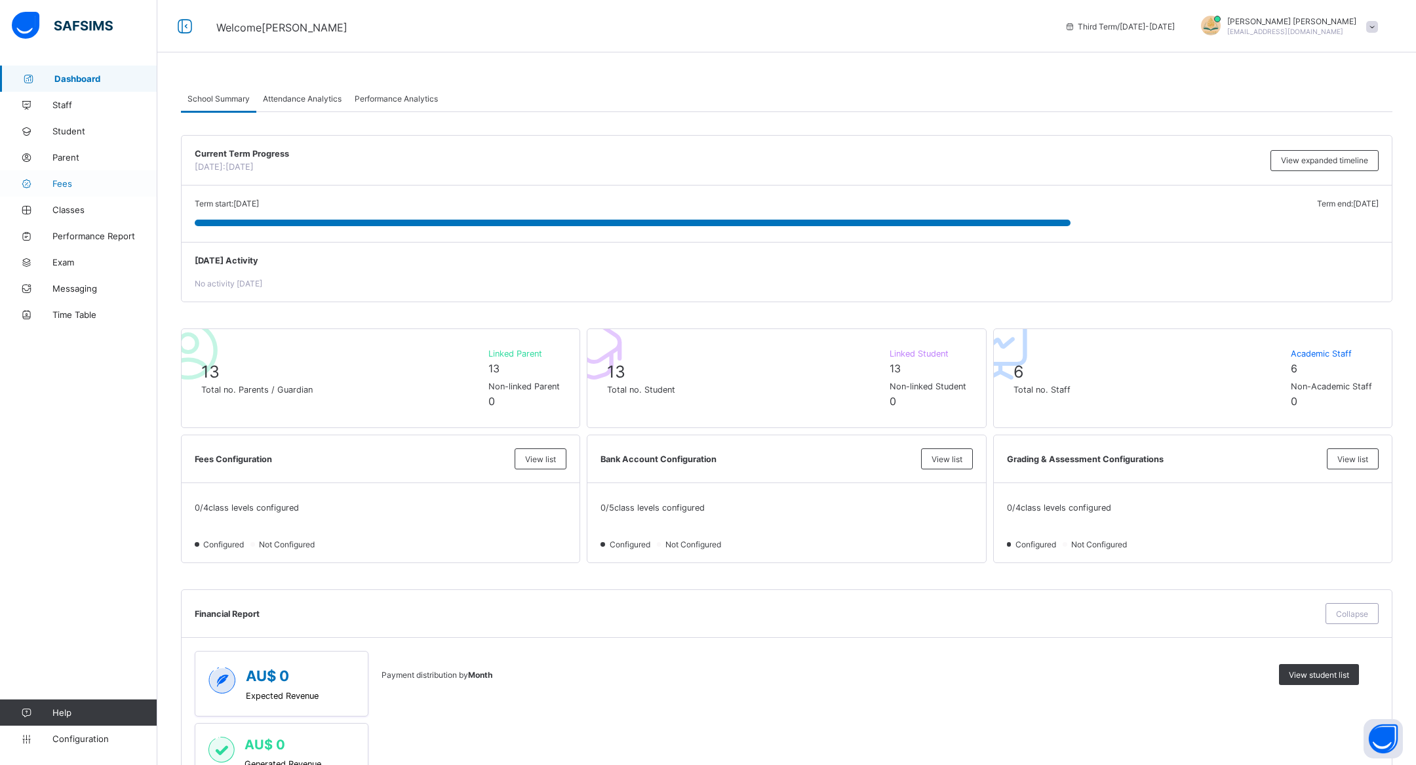
click at [88, 180] on span "Fees" at bounding box center [104, 183] width 105 height 10
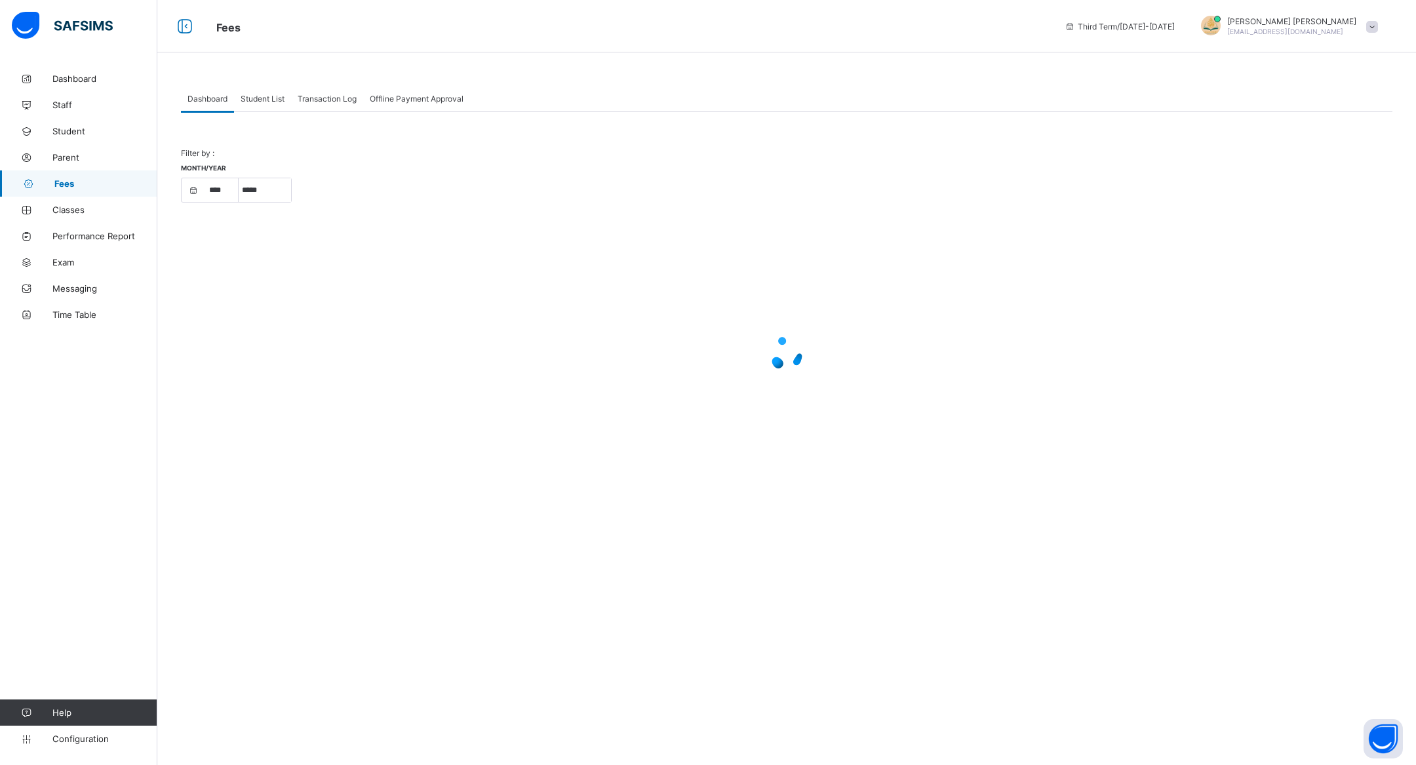
select select "****"
select select "*"
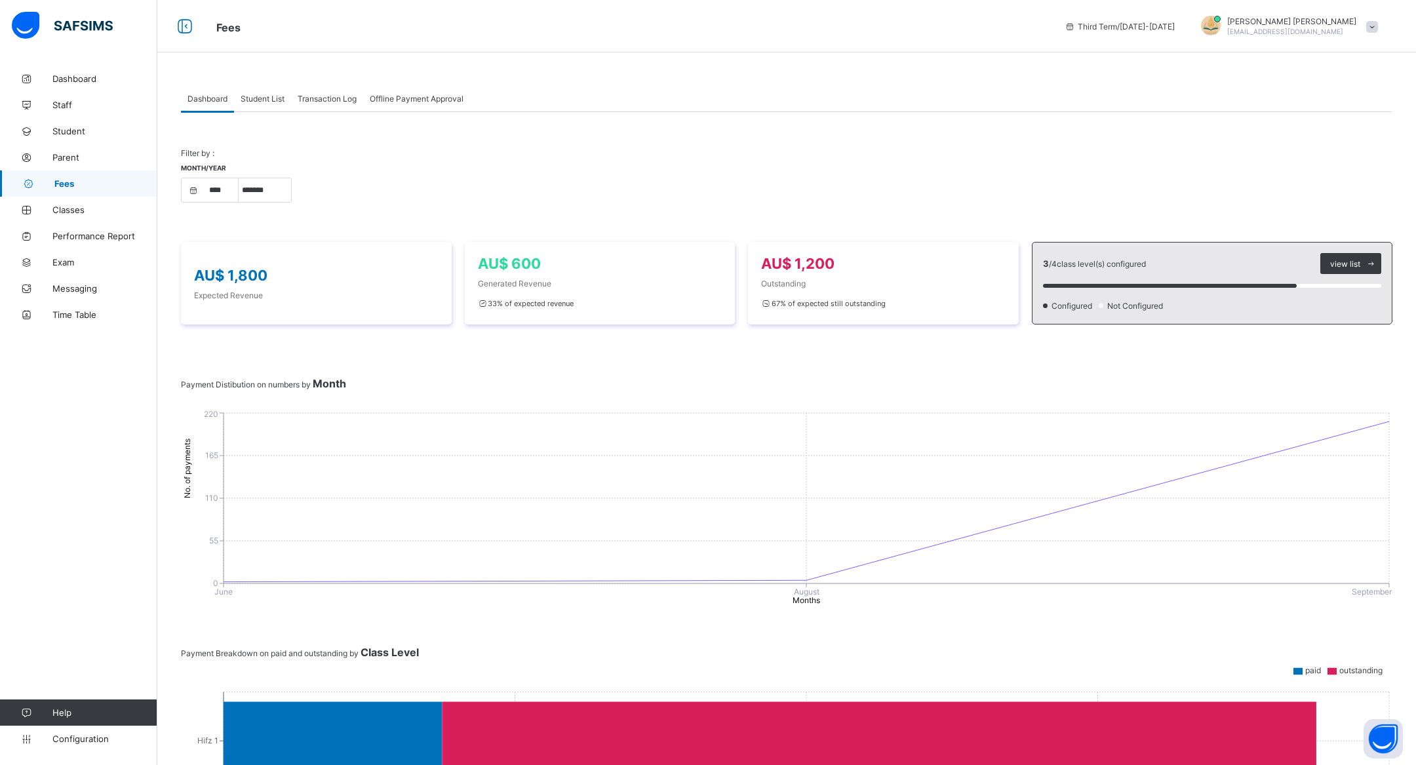
click at [338, 96] on span "Transaction Log" at bounding box center [327, 99] width 59 height 10
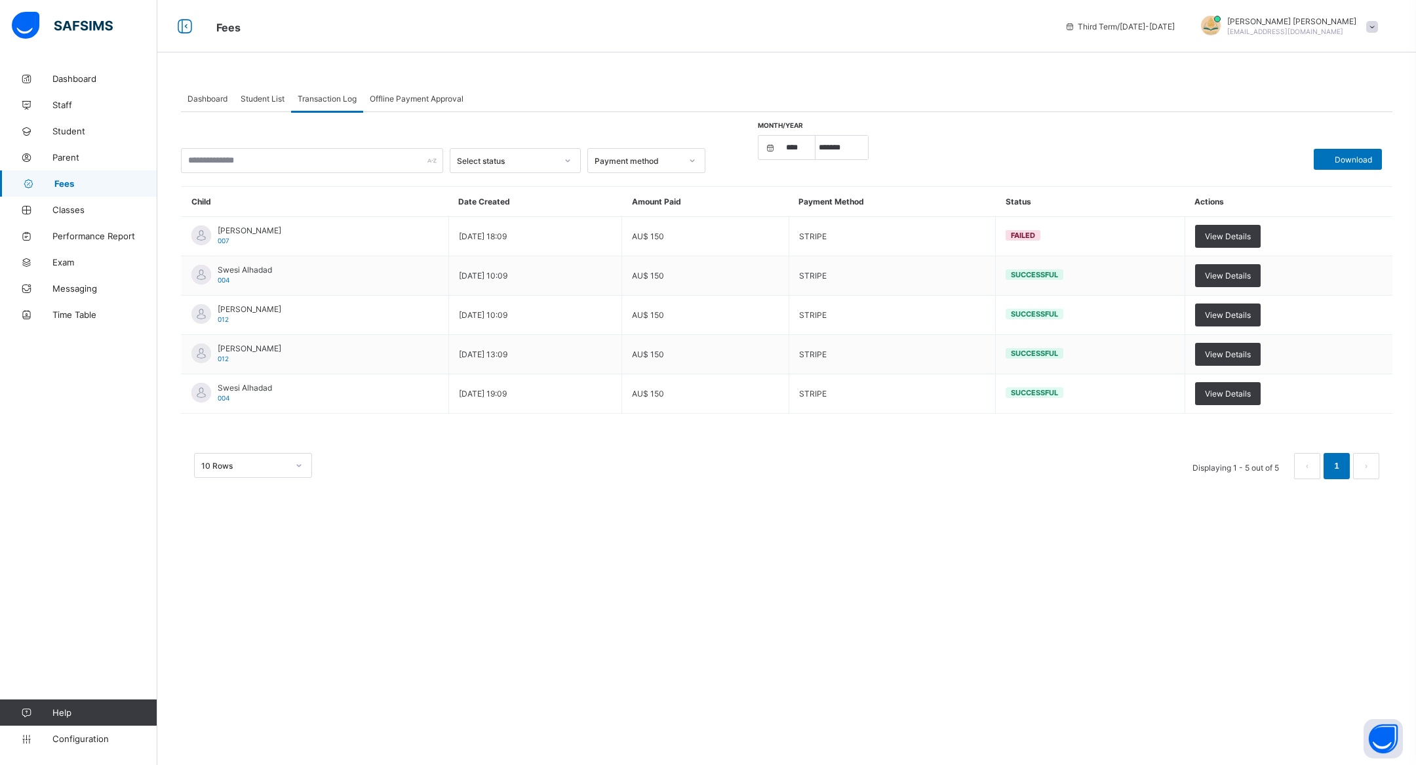
click at [212, 98] on span "Dashboard" at bounding box center [207, 99] width 40 height 10
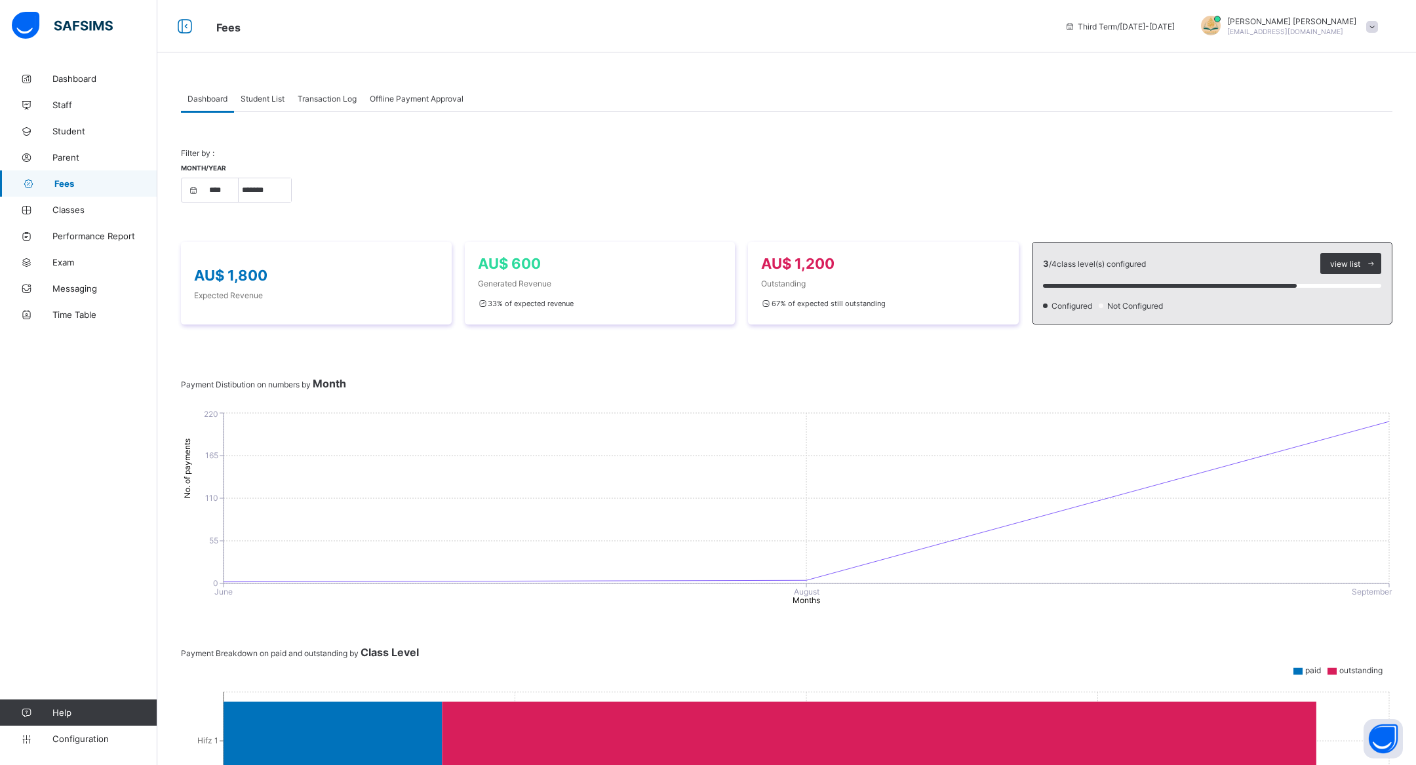
click at [332, 99] on span "Transaction Log" at bounding box center [327, 99] width 59 height 10
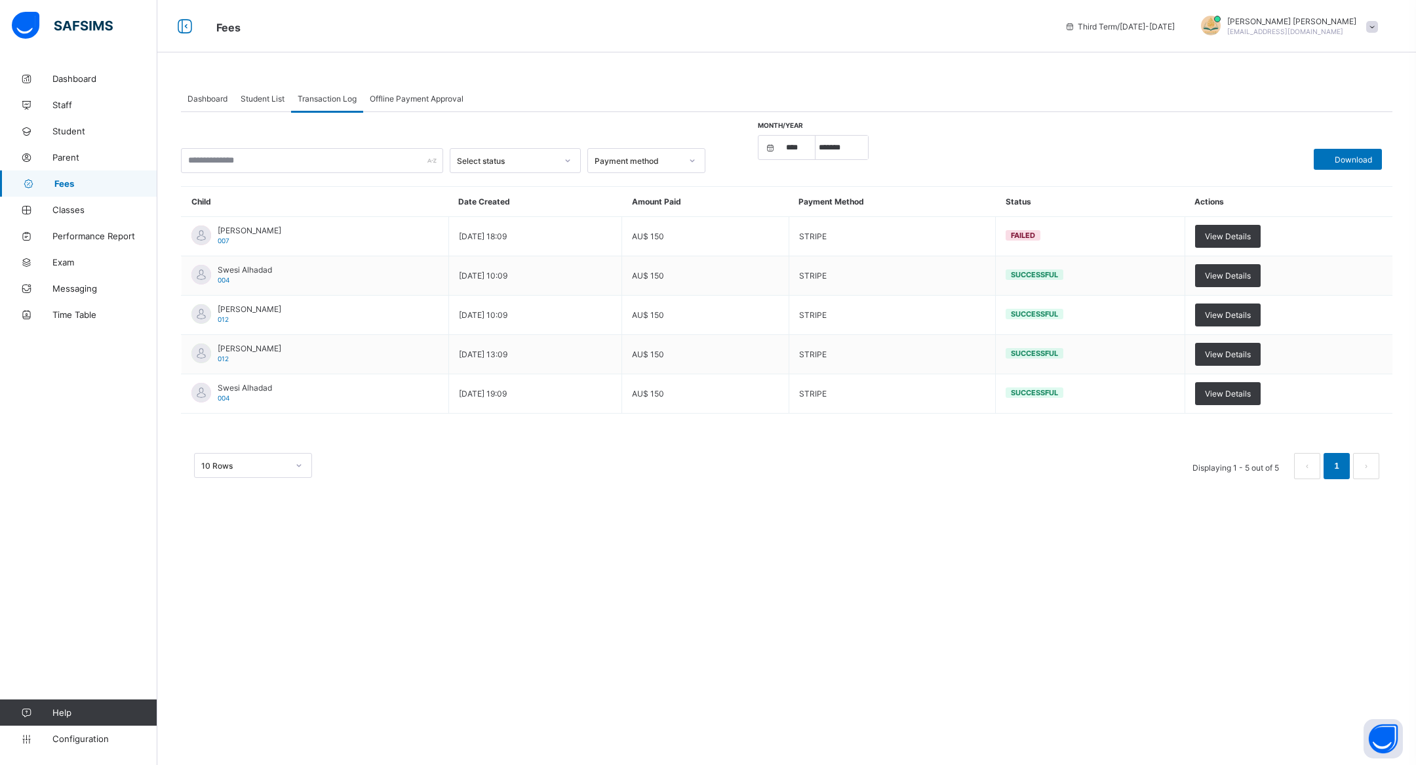
click at [414, 92] on div "Offline Payment Approval" at bounding box center [416, 98] width 107 height 26
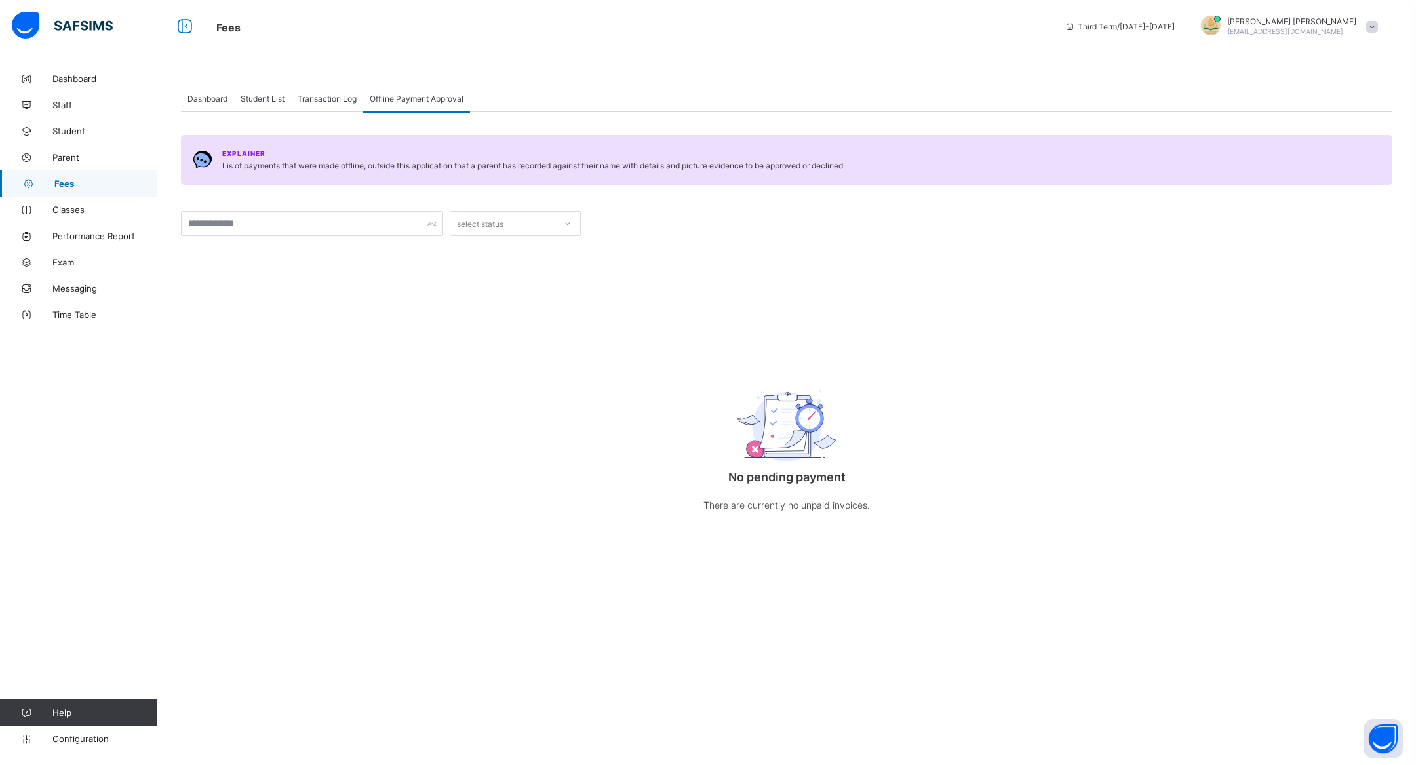
click at [270, 103] on span "Student List" at bounding box center [263, 99] width 44 height 10
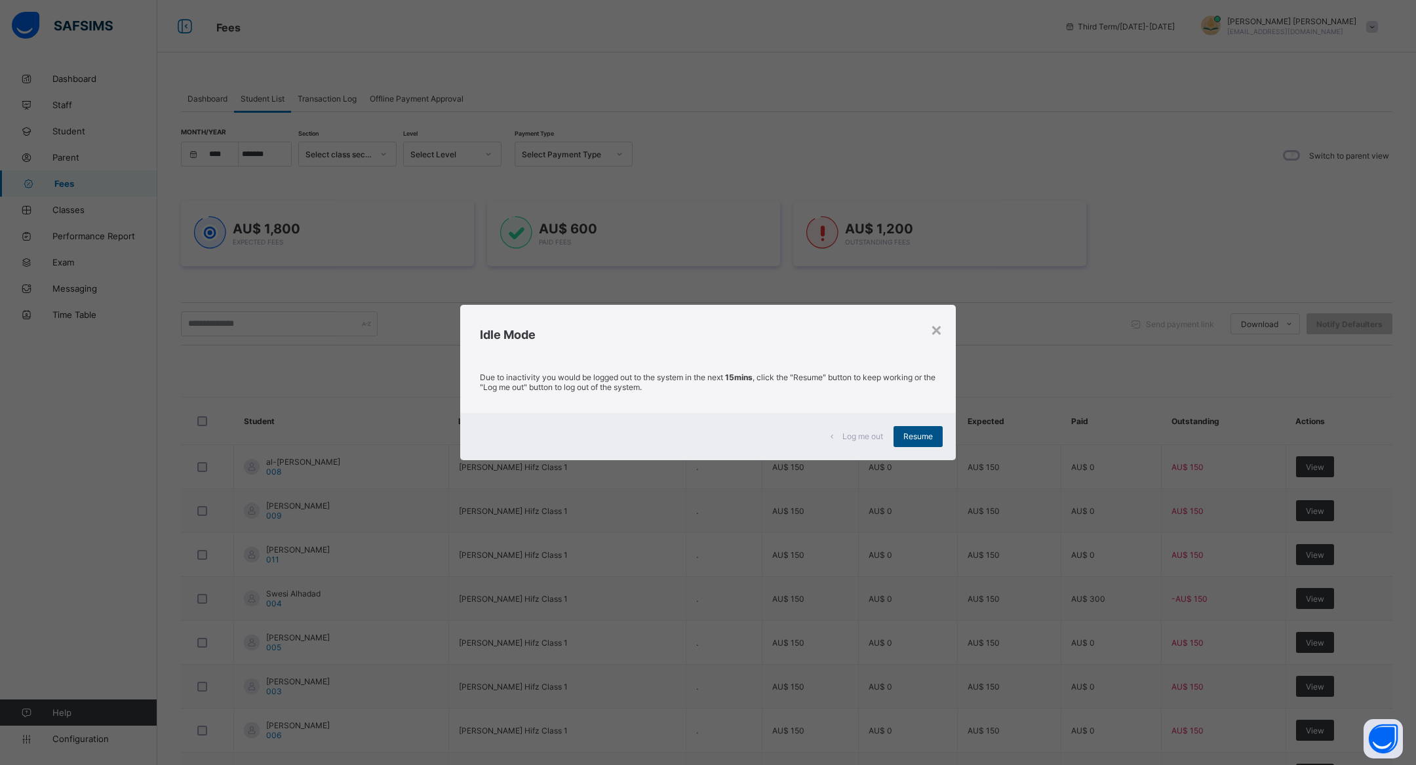
click at [922, 432] on span "Resume" at bounding box center [917, 436] width 29 height 10
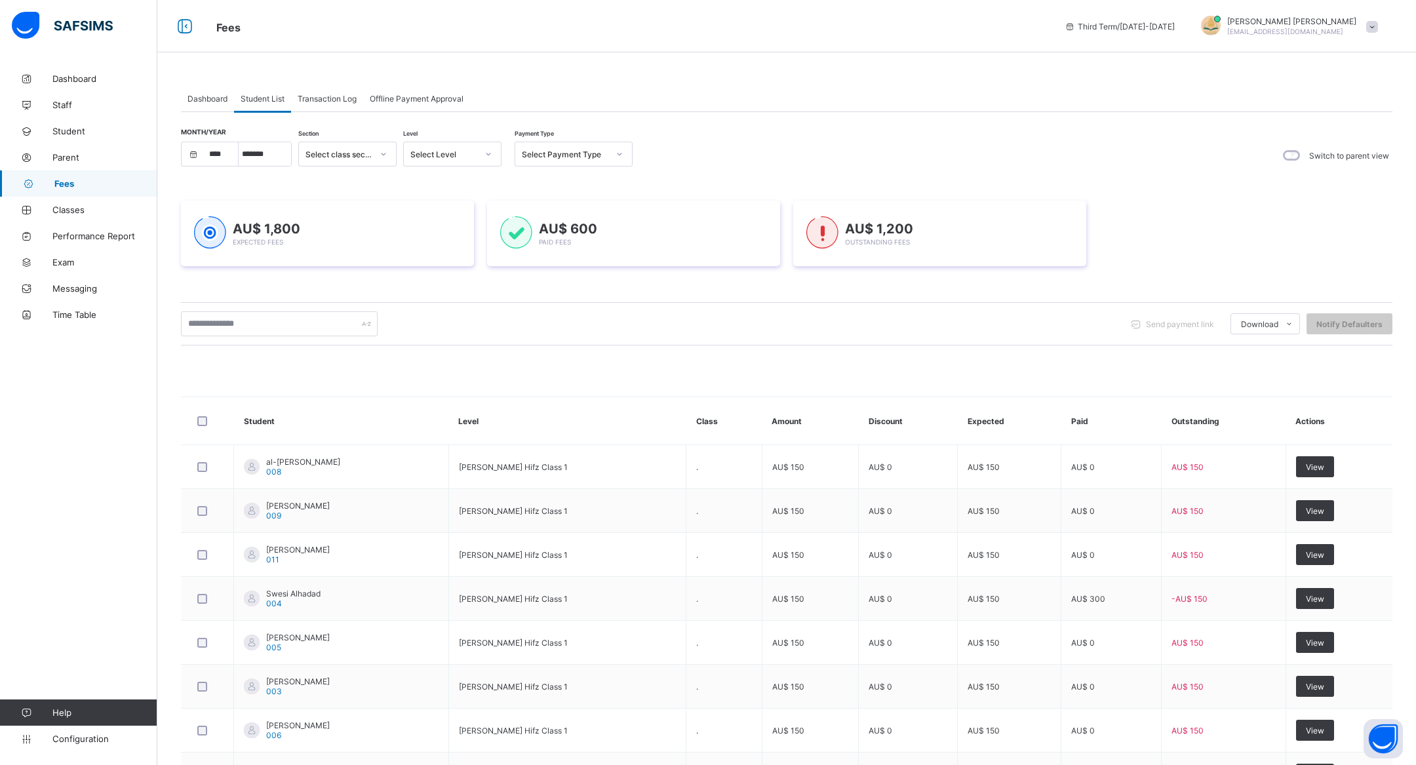
click at [922, 432] on th "Discount" at bounding box center [908, 421] width 99 height 48
click at [95, 81] on span "Dashboard" at bounding box center [104, 78] width 105 height 10
